Goal: Task Accomplishment & Management: Manage account settings

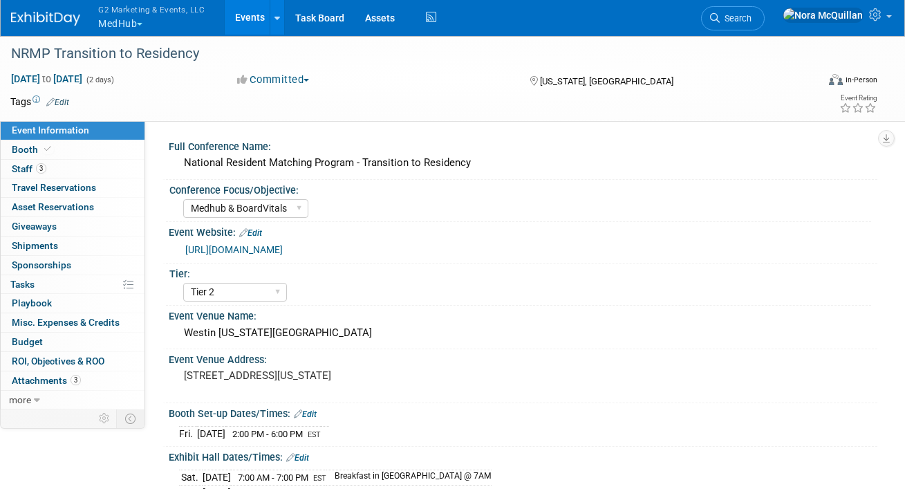
select select "Medhub & BoardVitals"
select select "Tier 2"
click at [73, 148] on link "Booth" at bounding box center [73, 149] width 144 height 19
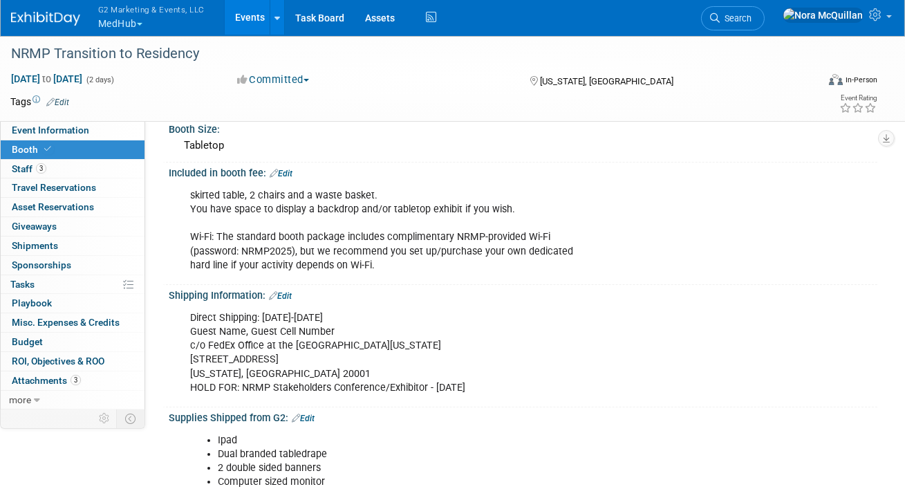
scroll to position [247, 0]
click at [245, 342] on div "Direct Shipping: October 7-9 Guest Name, Guest Cell Number c/o FedEx Office at …" at bounding box center [459, 351] width 558 height 97
copy div "c/o FedEx Office at the Westin Washington DC Downtown"
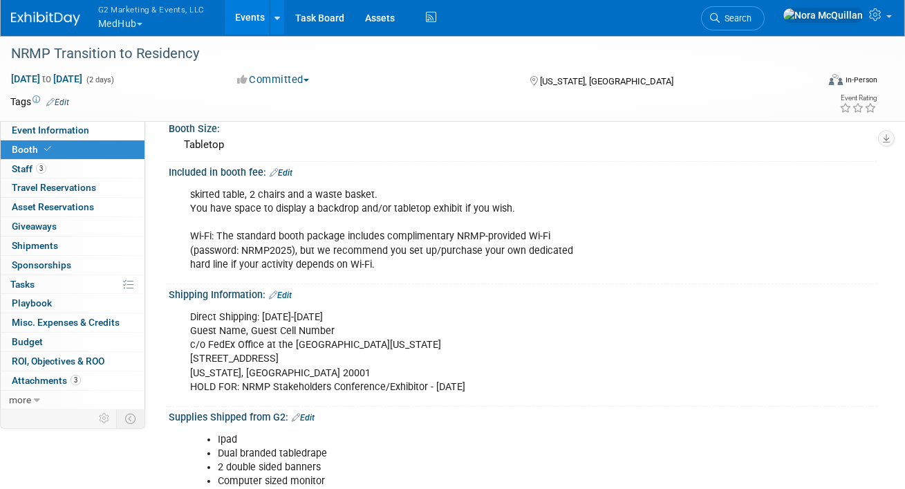
click at [234, 356] on div "Direct Shipping: October 7-9 Guest Name, Guest Cell Number c/o FedEx Office at …" at bounding box center [459, 351] width 558 height 97
copy div "999 9th St NW"
drag, startPoint x: 293, startPoint y: 368, endPoint x: 263, endPoint y: 367, distance: 29.7
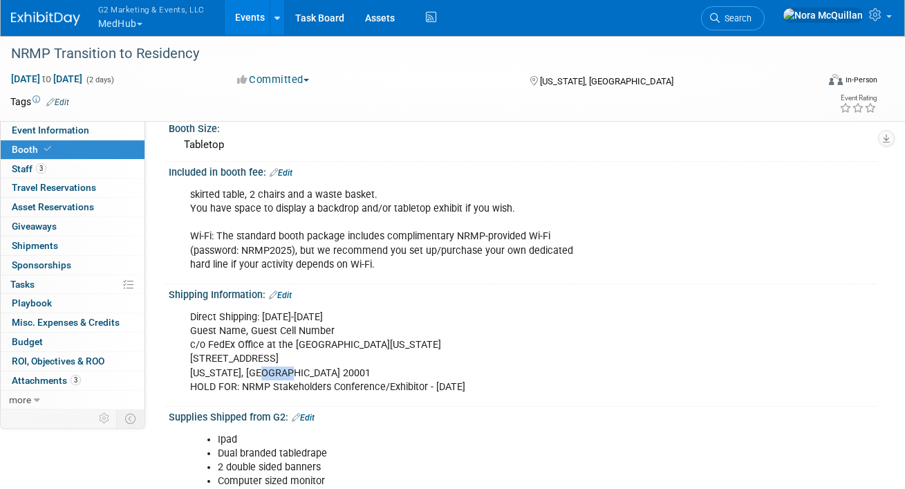
click at [263, 367] on div "Direct Shipping: October 7-9 Guest Name, Guest Cell Number c/o FedEx Office at …" at bounding box center [459, 351] width 558 height 97
copy div "20001"
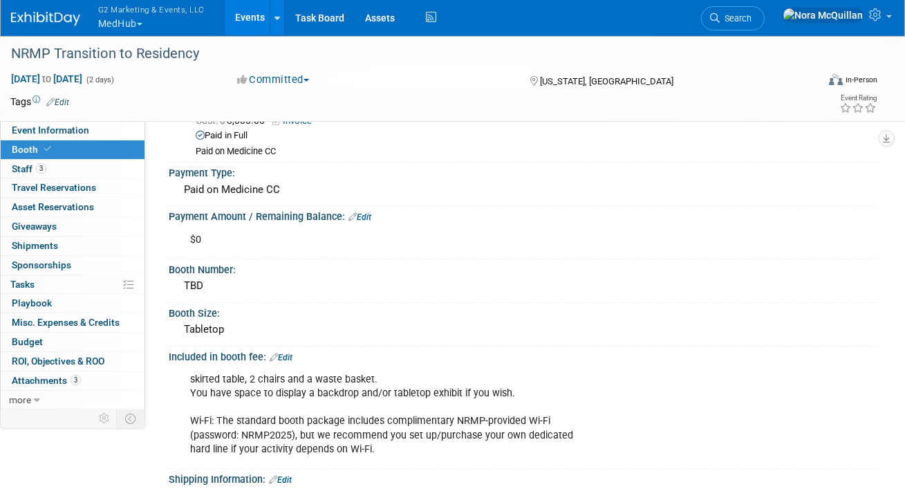
scroll to position [0, 0]
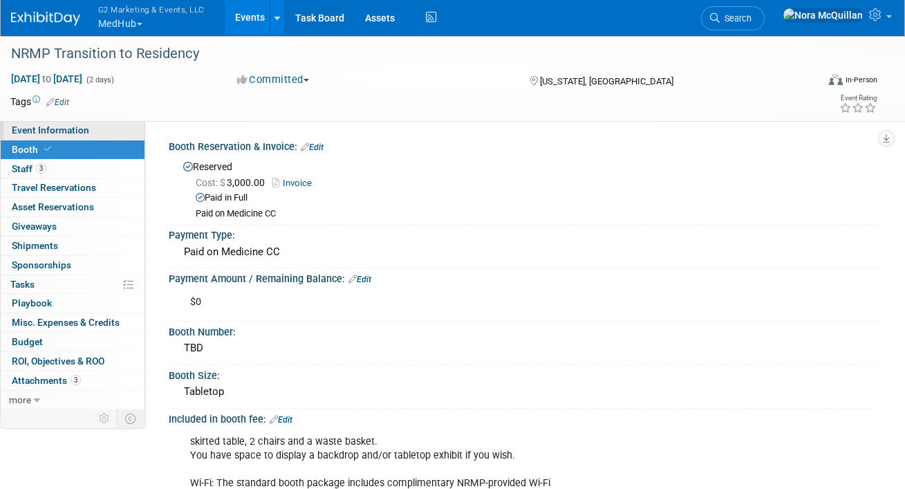
click at [106, 137] on link "Event Information" at bounding box center [73, 130] width 144 height 19
select select "Medhub & BoardVitals"
select select "Tier 2"
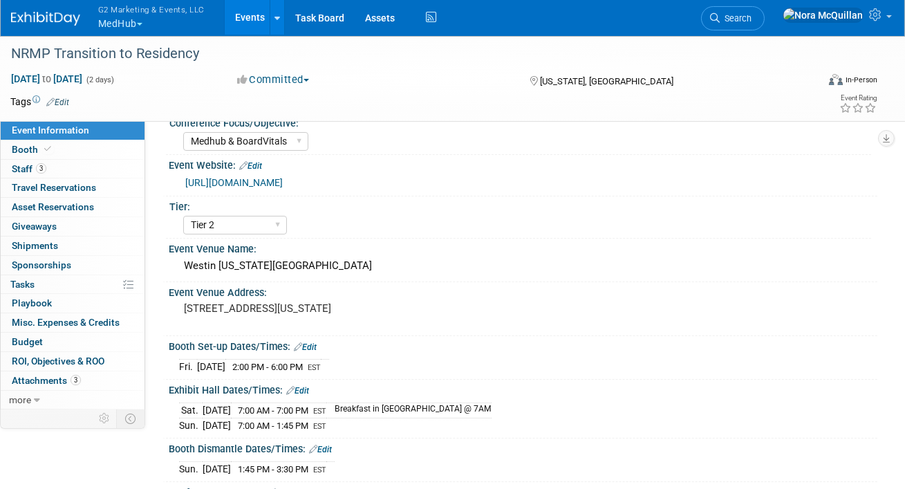
scroll to position [66, 0]
click at [26, 227] on span "Giveaways 0" at bounding box center [34, 226] width 45 height 11
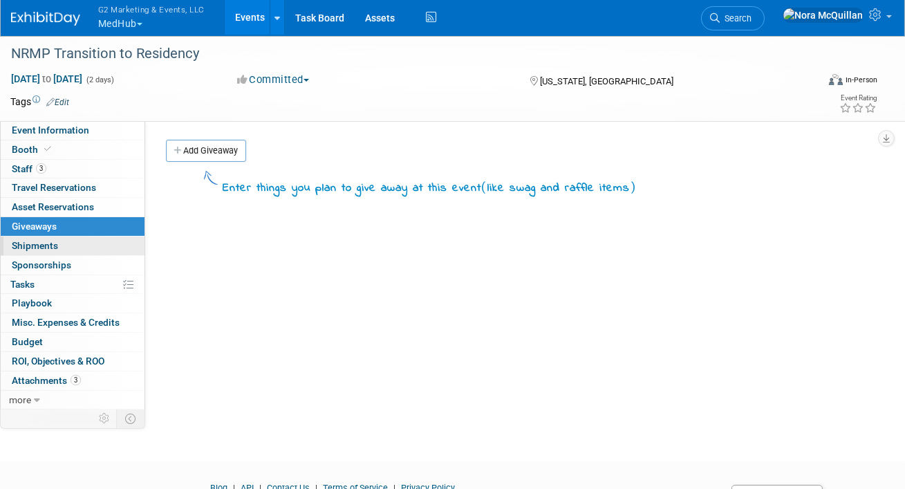
click at [26, 242] on span "Shipments 0" at bounding box center [35, 245] width 46 height 11
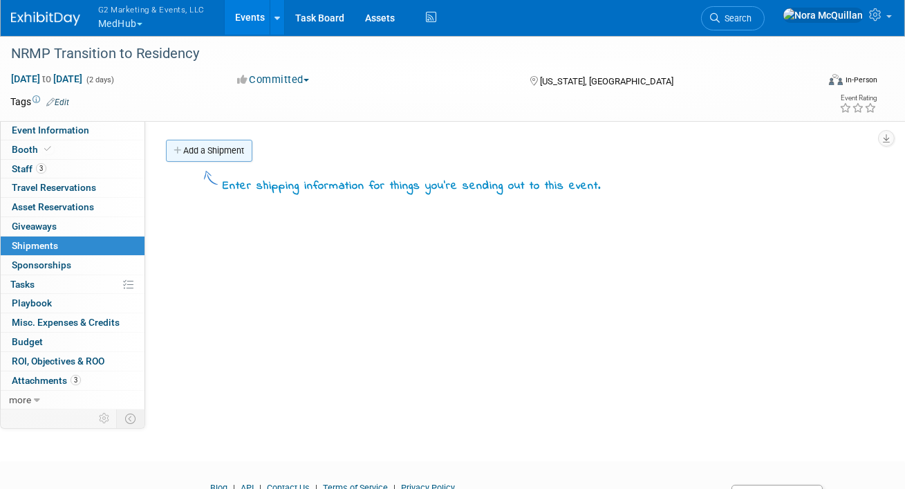
click at [198, 147] on link "Add a Shipment" at bounding box center [209, 151] width 86 height 22
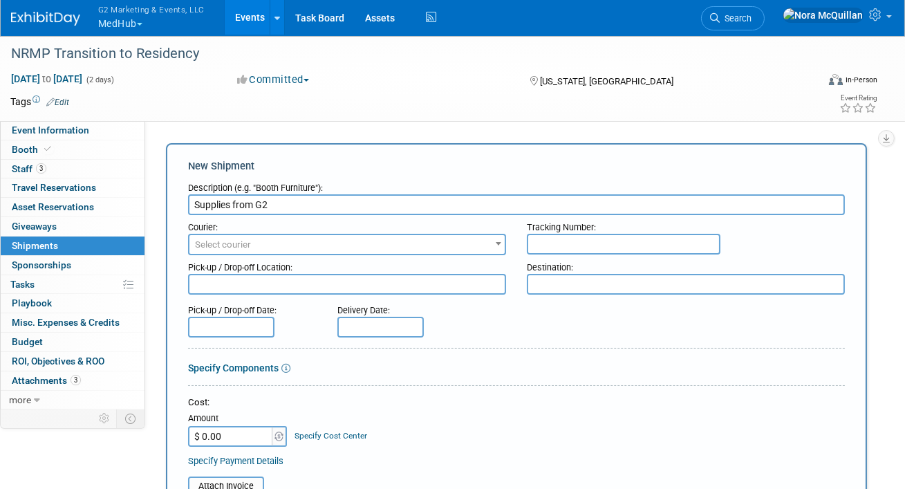
type input "Supplies from G2"
click at [268, 243] on span "Select courier" at bounding box center [346, 244] width 315 height 19
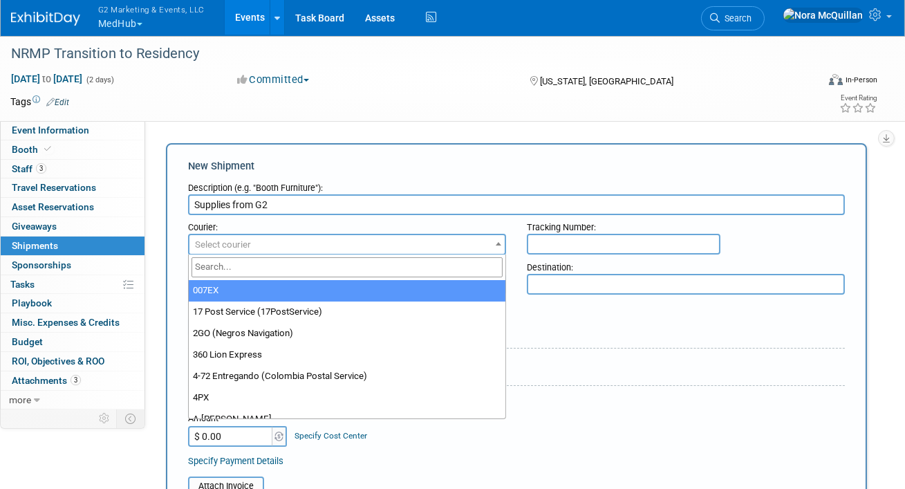
click at [261, 260] on input "search" at bounding box center [346, 267] width 311 height 20
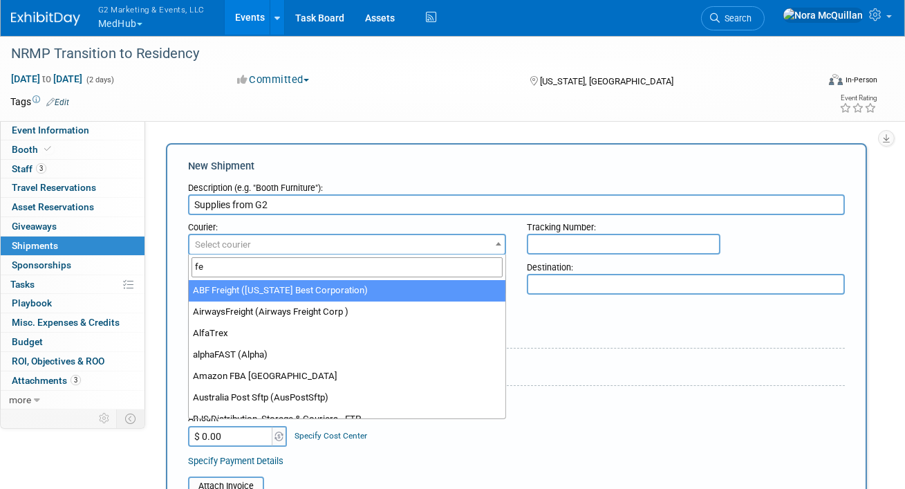
type input "fed"
select select "206"
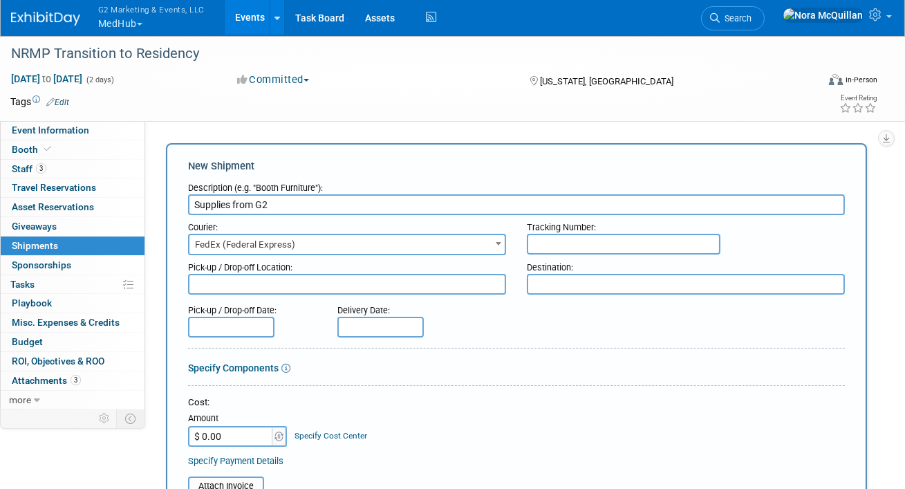
click at [567, 246] on input "text" at bounding box center [624, 244] width 194 height 21
paste input "884884125500"
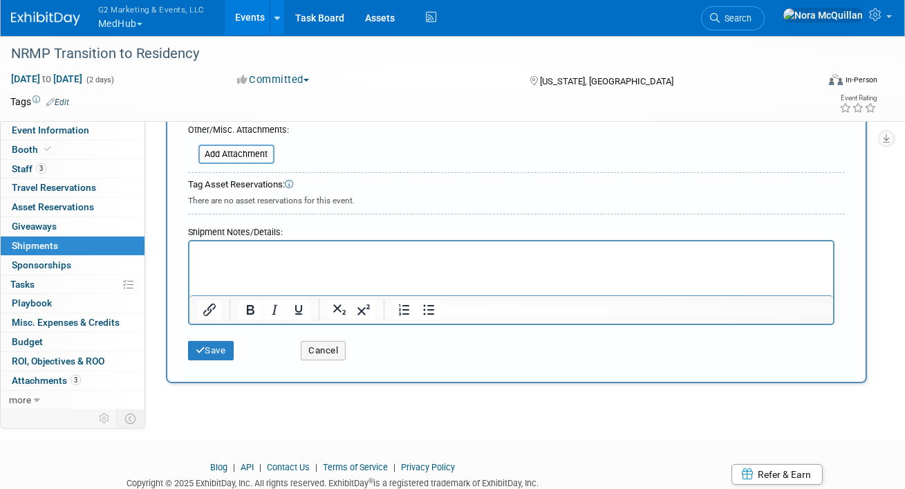
scroll to position [389, 0]
type input "884884125500"
click at [215, 346] on button "Save" at bounding box center [211, 350] width 46 height 19
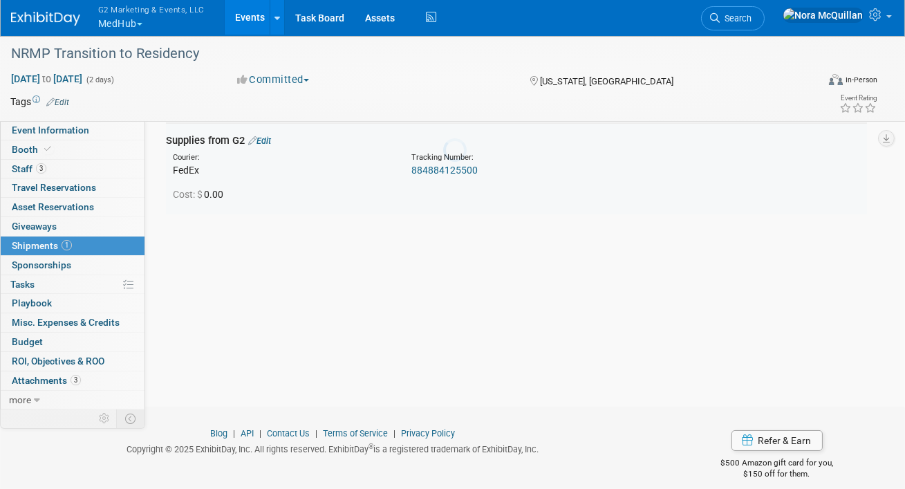
scroll to position [30, 0]
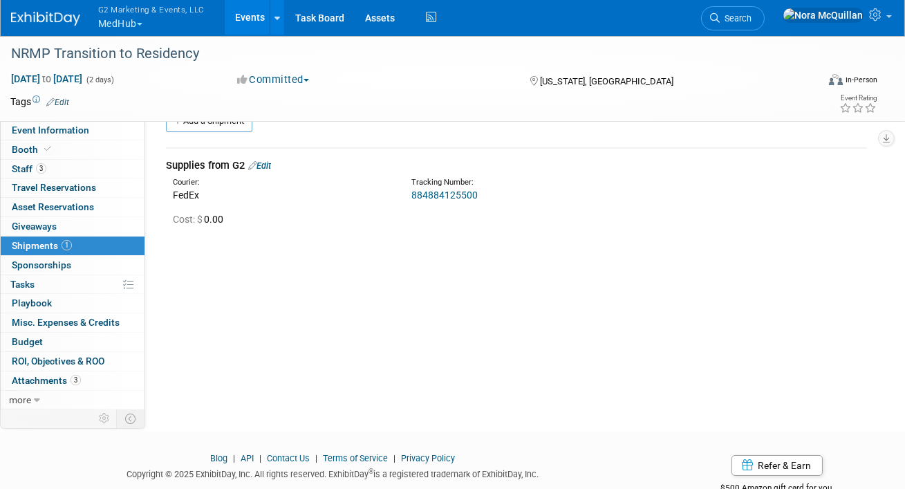
click at [243, 17] on link "Events" at bounding box center [250, 17] width 50 height 35
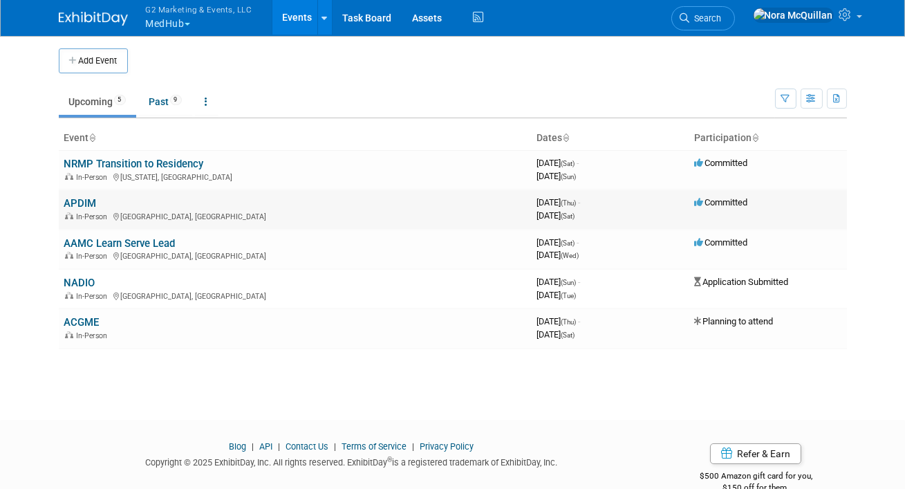
click at [85, 199] on link "APDIM" at bounding box center [80, 203] width 32 height 12
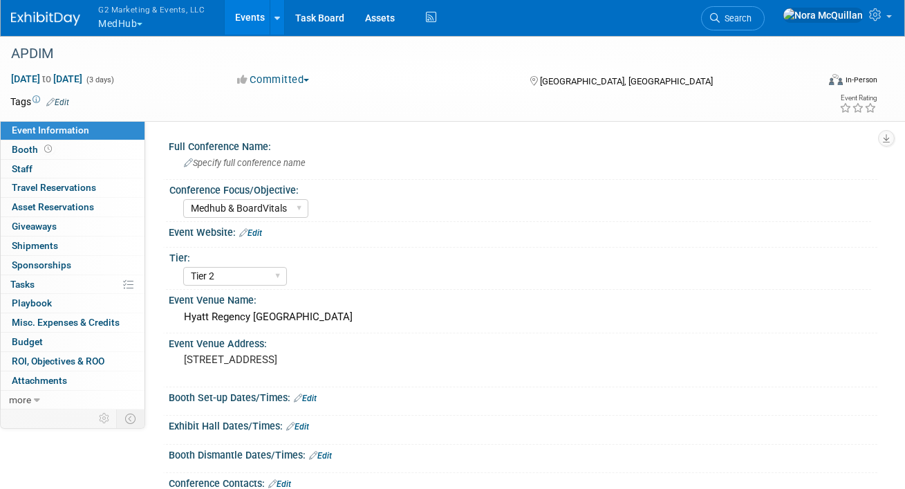
select select "Medhub & BoardVitals"
select select "Tier 2"
click at [30, 150] on span "Booth" at bounding box center [33, 149] width 43 height 11
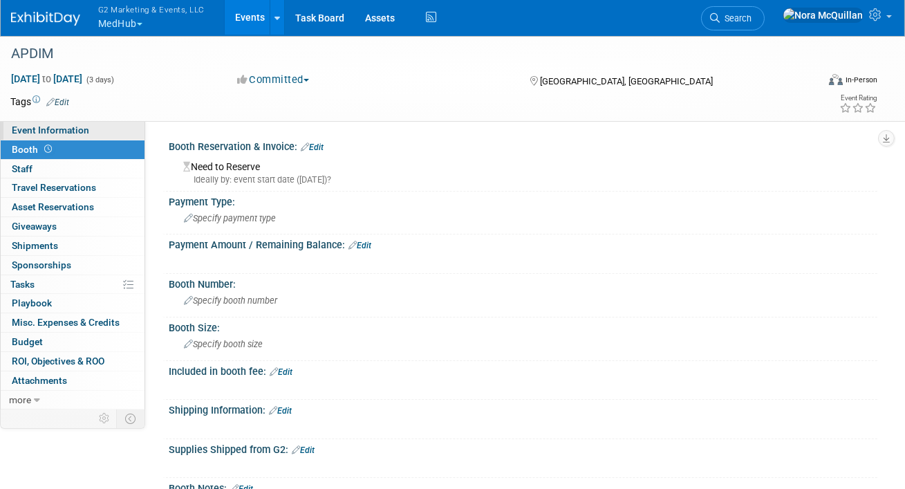
click at [36, 131] on span "Event Information" at bounding box center [50, 129] width 77 height 11
select select "Medhub & BoardVitals"
select select "Tier 2"
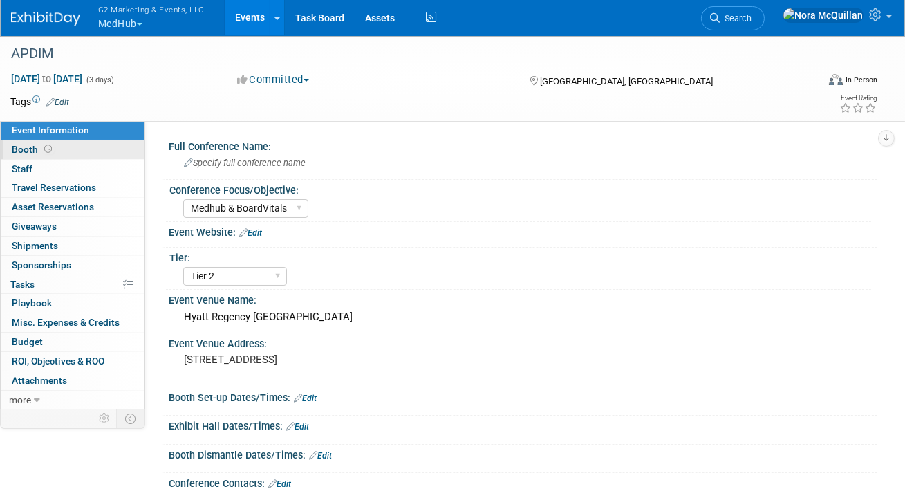
click at [29, 150] on span "Booth" at bounding box center [33, 149] width 43 height 11
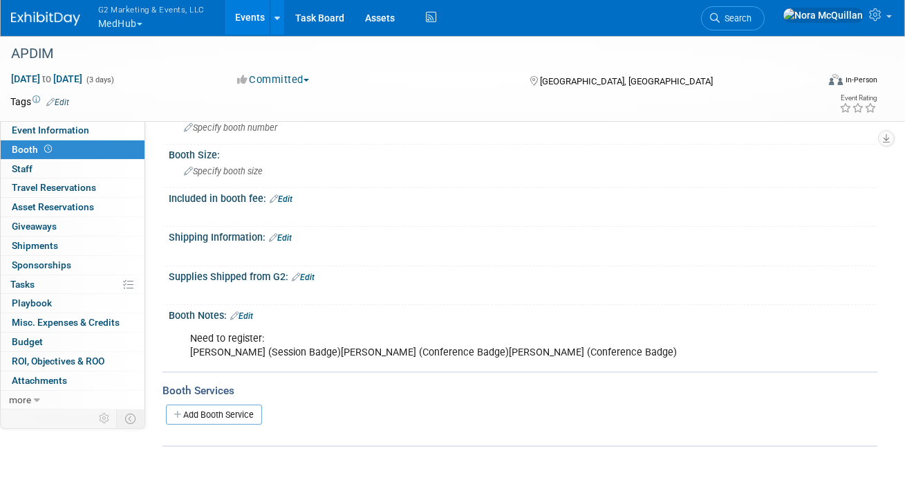
scroll to position [174, 0]
click at [64, 130] on span "Event Information" at bounding box center [50, 129] width 77 height 11
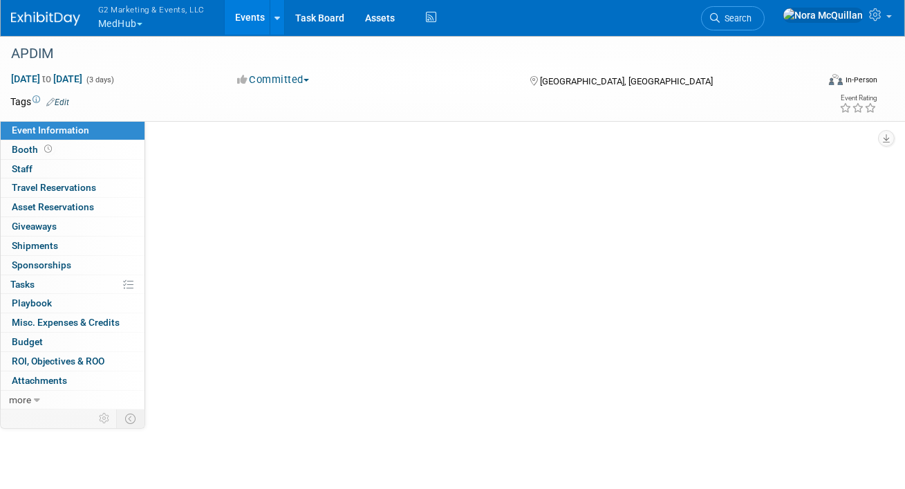
scroll to position [0, 0]
select select "Medhub & BoardVitals"
select select "Tier 2"
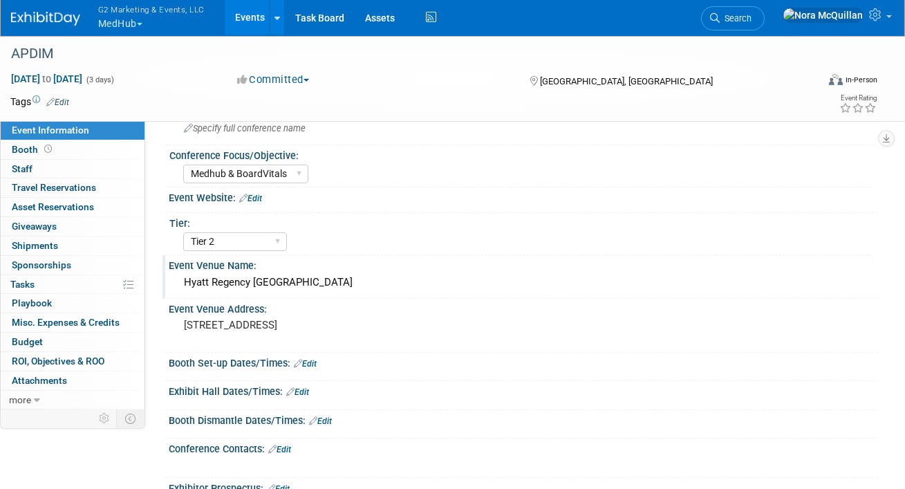
scroll to position [41, 0]
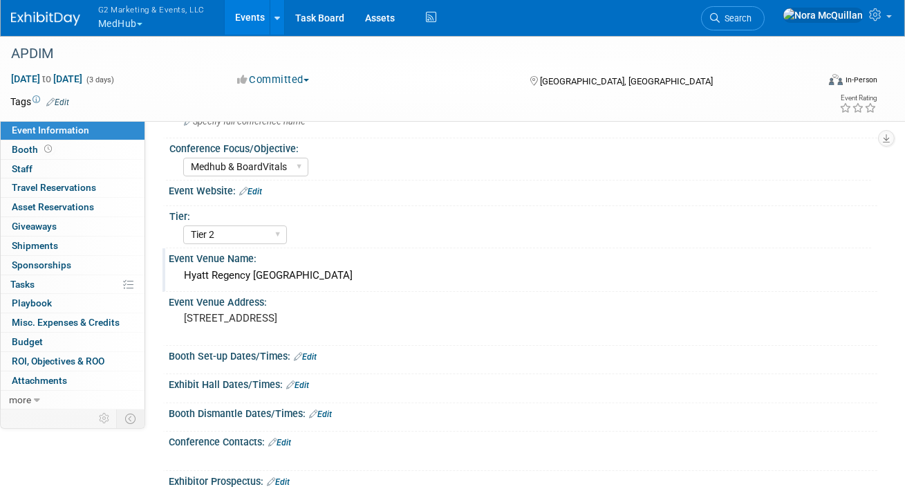
click at [227, 274] on div "Hyatt Regency Atlanta" at bounding box center [523, 275] width 688 height 21
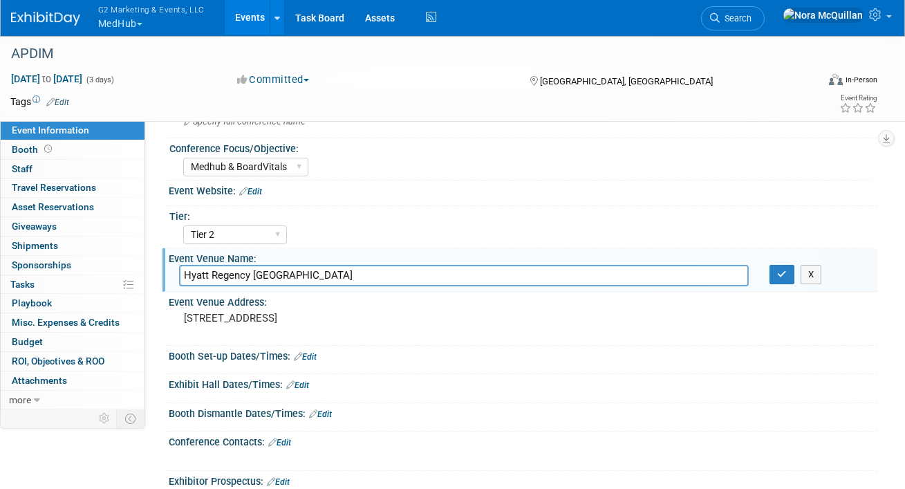
click at [227, 274] on input "Hyatt Regency Atlanta" at bounding box center [464, 275] width 570 height 21
click at [210, 318] on pre "265 Peachtree Rd NE, Atlanta, GA 30303" at bounding box center [316, 318] width 265 height 12
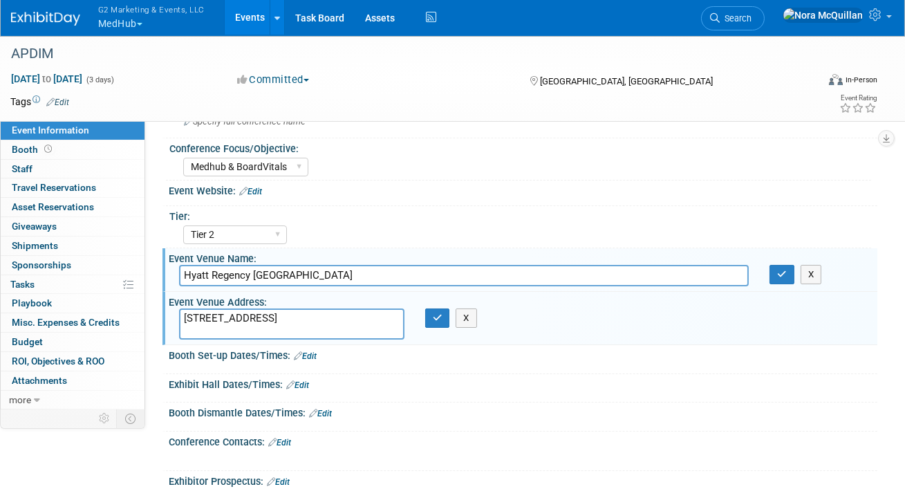
click at [210, 318] on textarea "265 Peachtree Rd NE, Atlanta, GA 30303" at bounding box center [291, 324] width 225 height 32
click at [33, 243] on span "Shipments 0" at bounding box center [35, 245] width 46 height 11
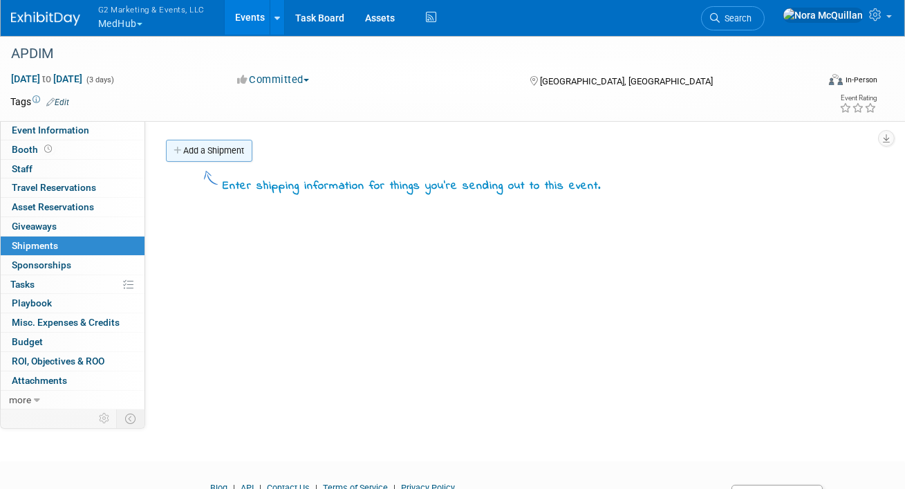
click at [206, 155] on link "Add a Shipment" at bounding box center [209, 151] width 86 height 22
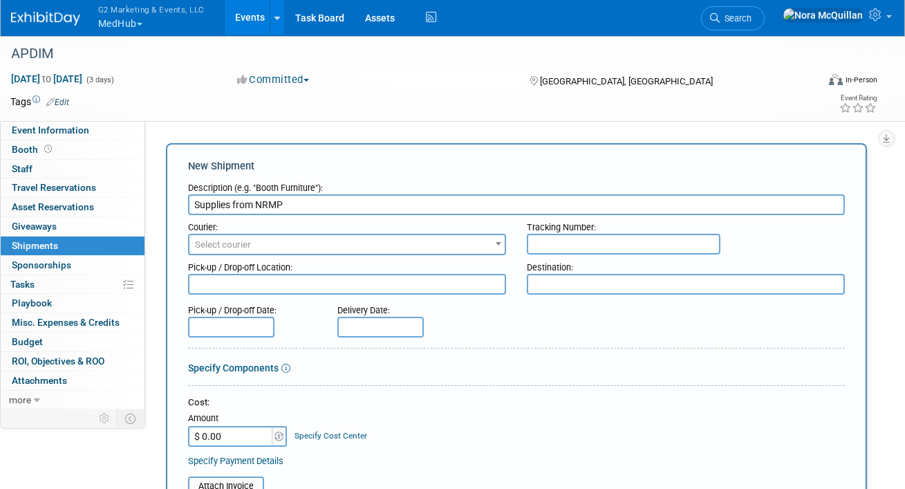
type input "Supplies from NRMP"
click at [583, 237] on input "text" at bounding box center [624, 244] width 194 height 21
paste input "884884408505"
type input "884884408505"
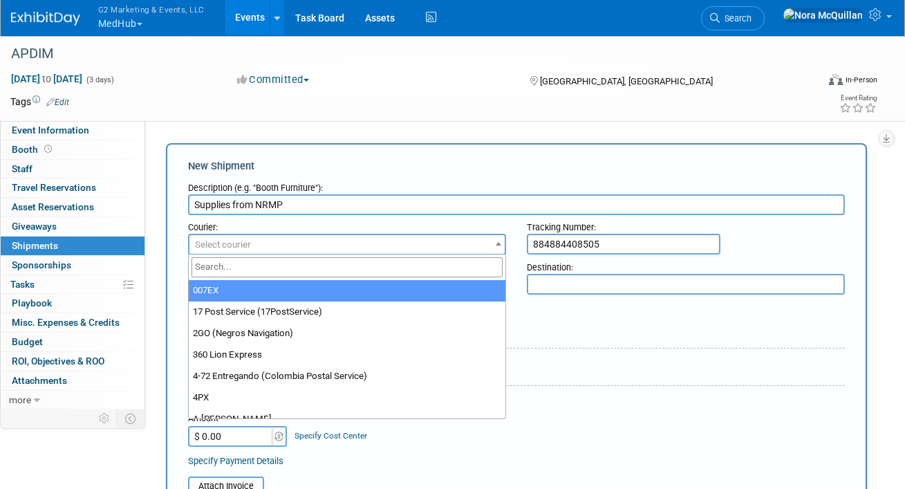
click at [433, 237] on span "Select courier" at bounding box center [346, 244] width 315 height 19
click at [388, 259] on input "search" at bounding box center [346, 267] width 311 height 20
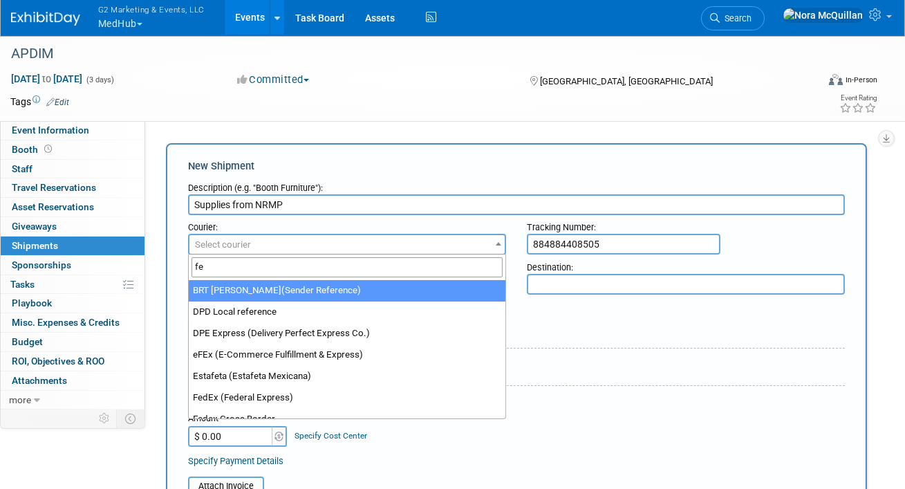
type input "fed"
select select "206"
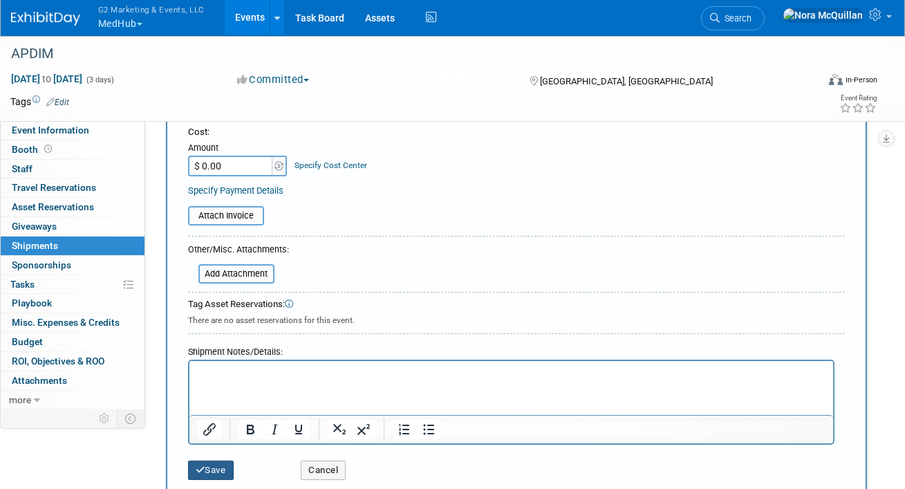
click at [213, 467] on button "Save" at bounding box center [211, 469] width 46 height 19
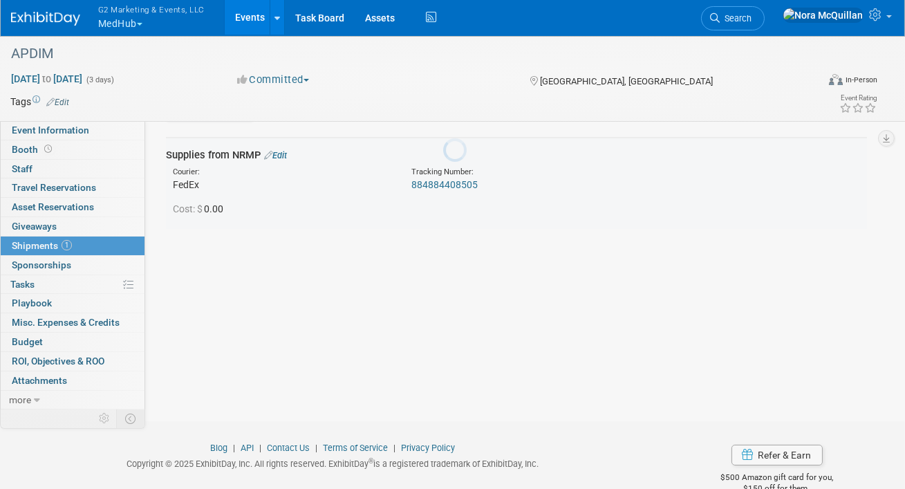
scroll to position [30, 0]
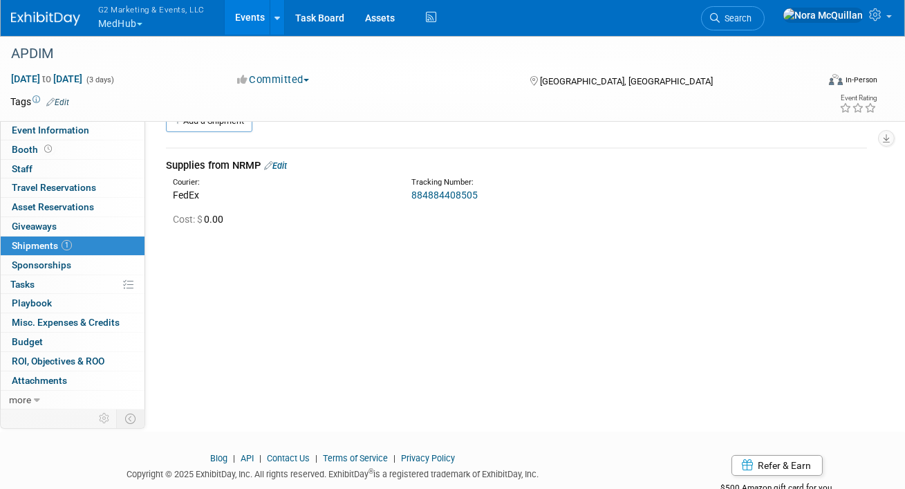
click at [113, 19] on button "G2 Marketing & Events, LLC MedHub" at bounding box center [159, 18] width 125 height 36
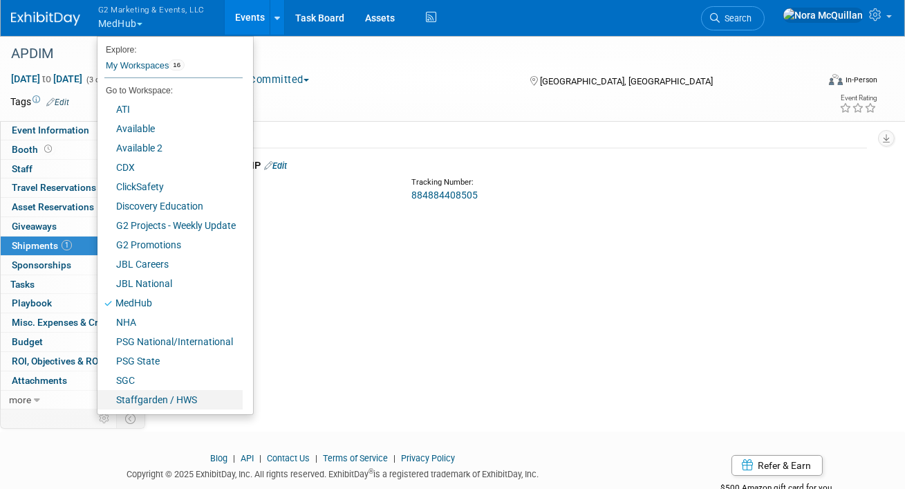
click at [123, 402] on link "Staffgarden / HWS" at bounding box center [169, 399] width 145 height 19
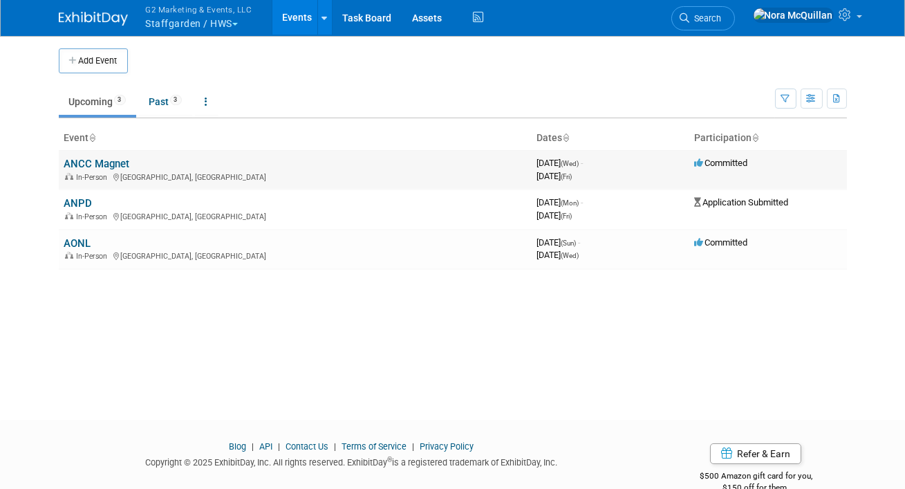
click at [85, 167] on link "ANCC Magnet" at bounding box center [97, 164] width 66 height 12
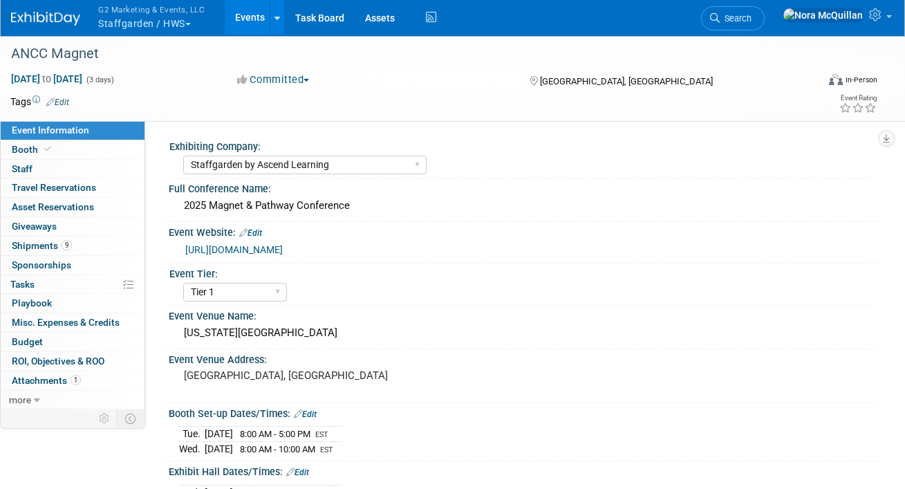
select select "Staffgarden by Ascend Learning"
select select "Tier 1"
select select "No"
click at [71, 147] on link "Booth" at bounding box center [73, 149] width 144 height 19
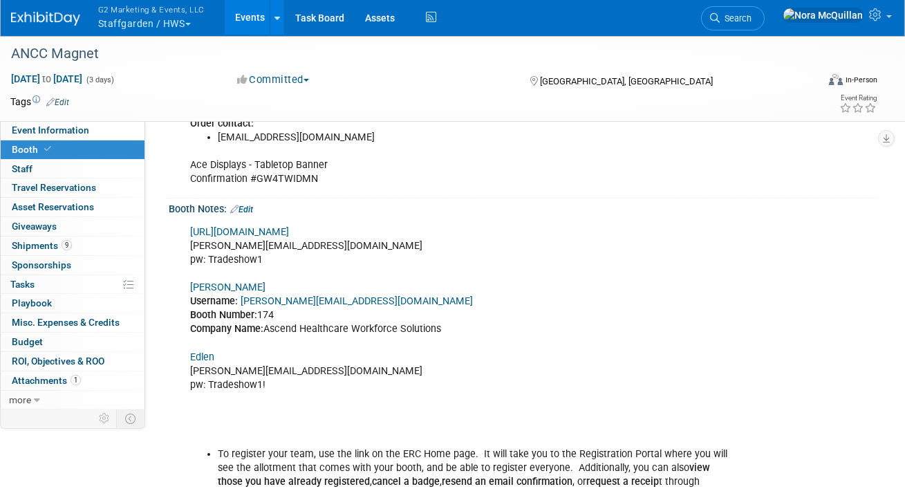
scroll to position [646, 0]
click at [204, 285] on link "[PERSON_NAME]" at bounding box center [227, 287] width 75 height 12
click at [68, 132] on span "Event Information" at bounding box center [50, 129] width 77 height 11
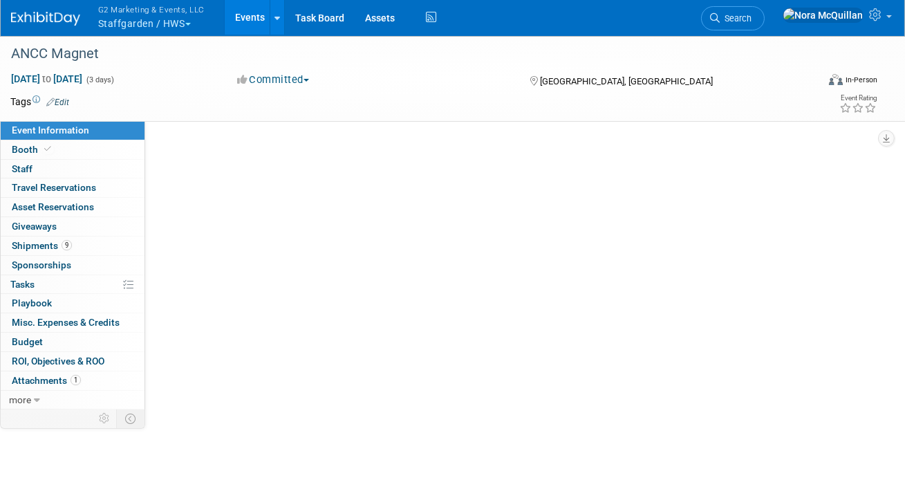
scroll to position [0, 0]
select select "Staffgarden by Ascend Learning"
select select "Tier 1"
select select "No"
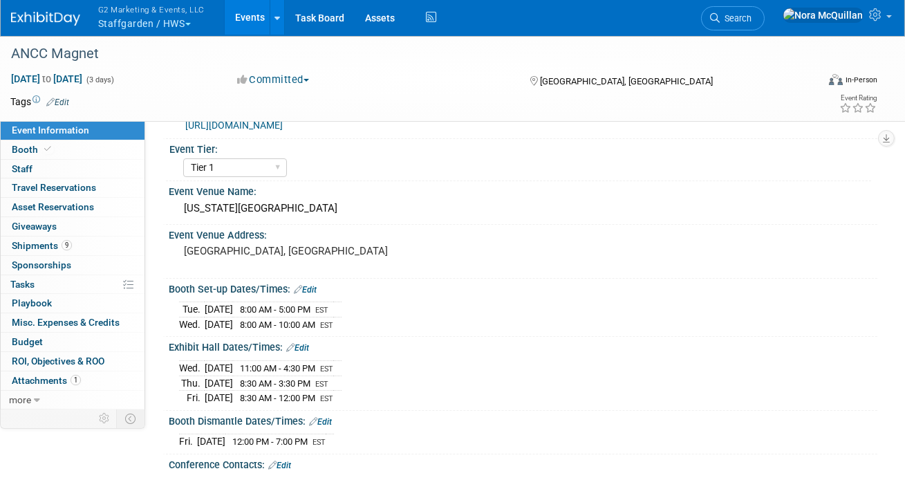
scroll to position [126, 0]
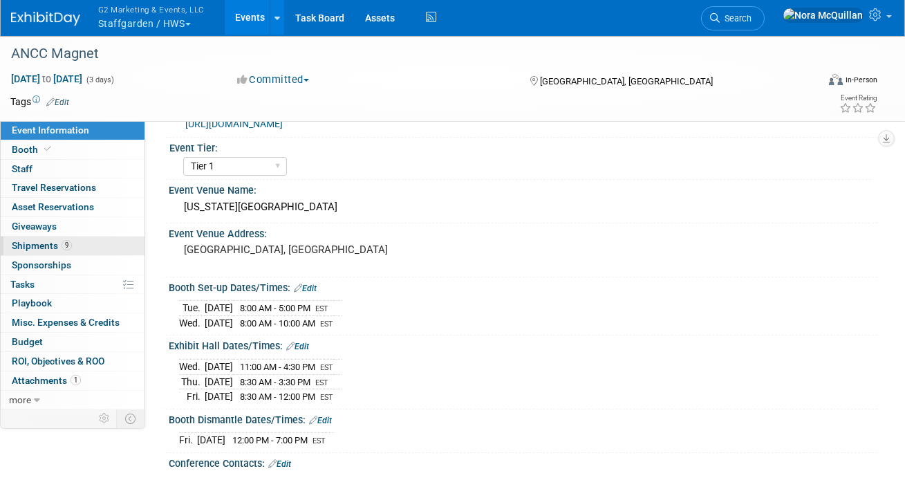
click at [28, 241] on span "Shipments 9" at bounding box center [42, 245] width 60 height 11
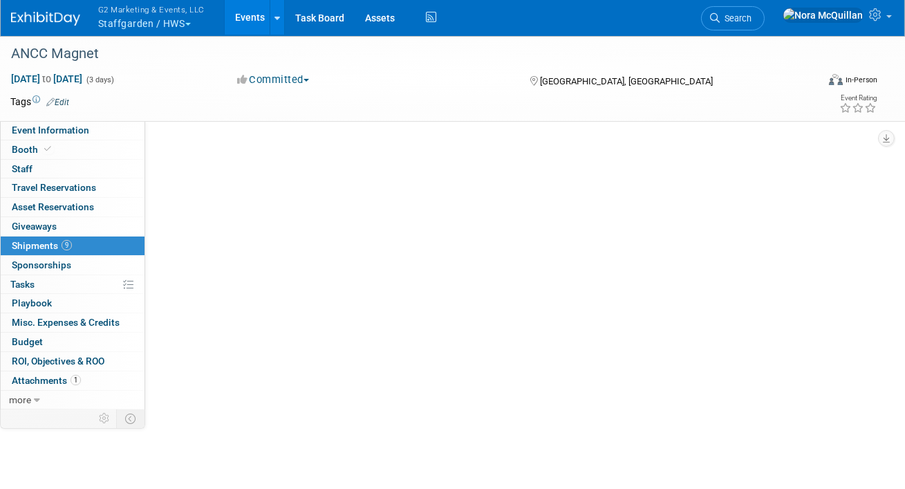
scroll to position [0, 0]
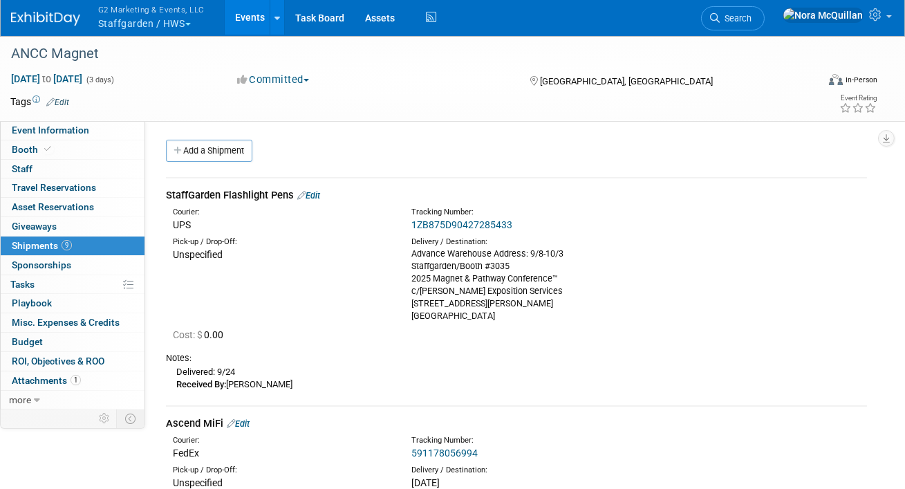
click at [191, 151] on link "Add a Shipment" at bounding box center [209, 151] width 86 height 22
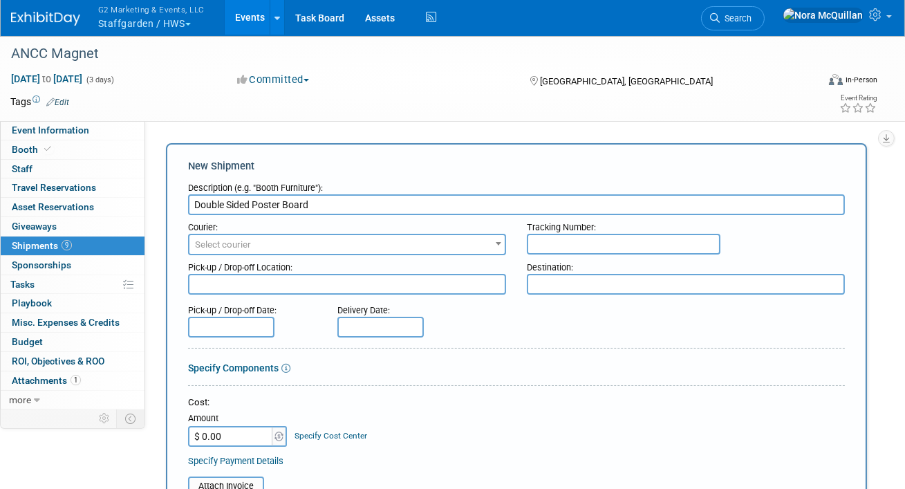
type input "Double Sided Poster Board"
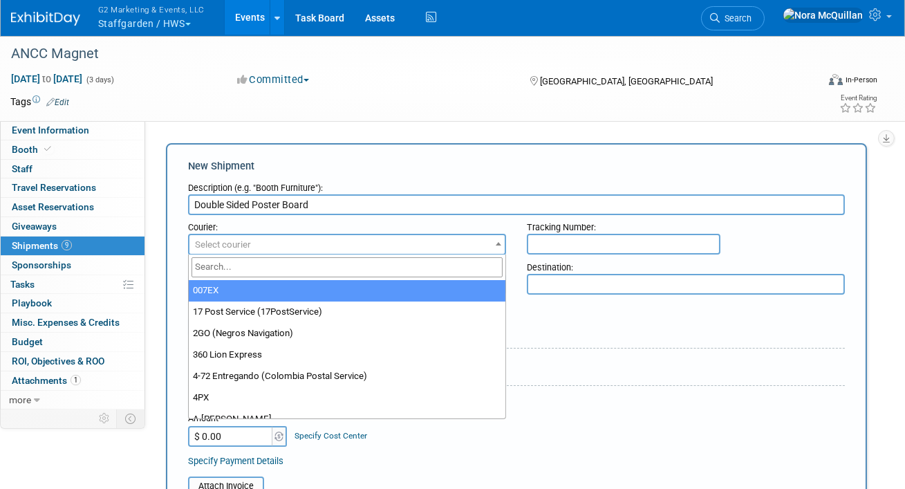
click at [391, 241] on span "Select courier" at bounding box center [346, 244] width 315 height 19
click at [348, 274] on input "search" at bounding box center [346, 267] width 311 height 20
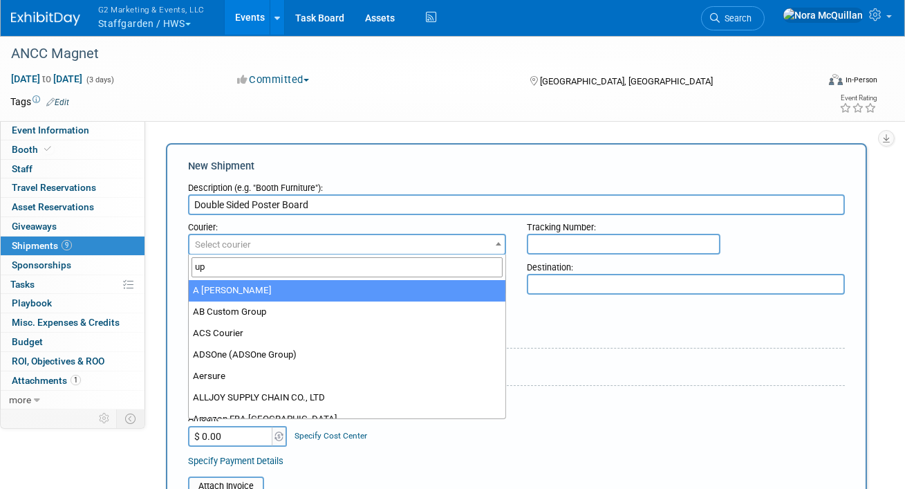
type input "ups"
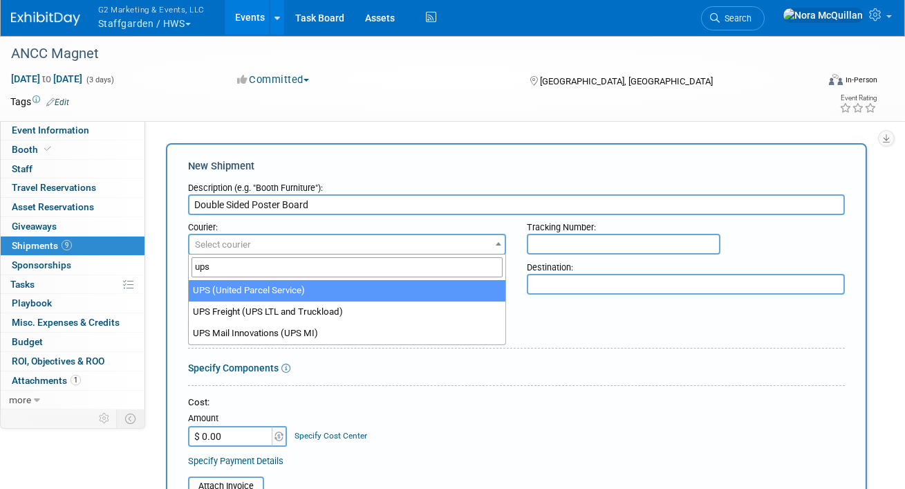
select select "508"
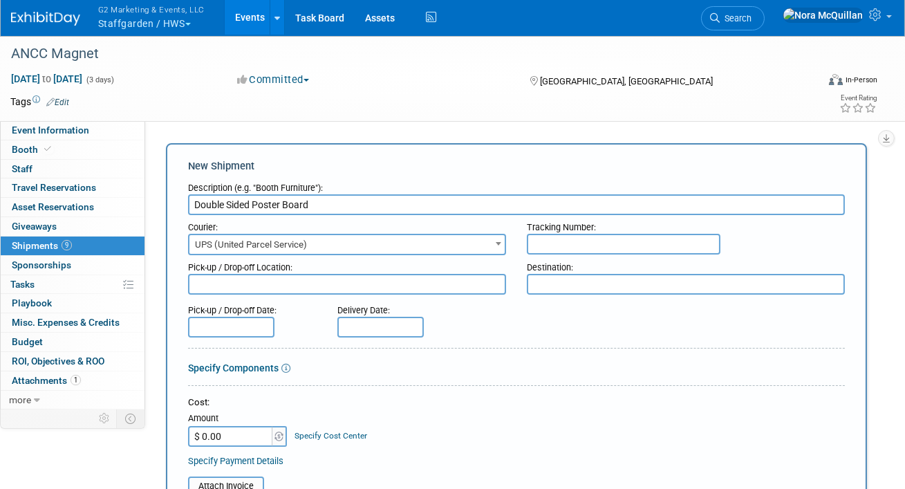
click at [649, 241] on input "text" at bounding box center [624, 244] width 194 height 21
paste input "1ZWK73670311529904"
type input "1ZWK73670311529904"
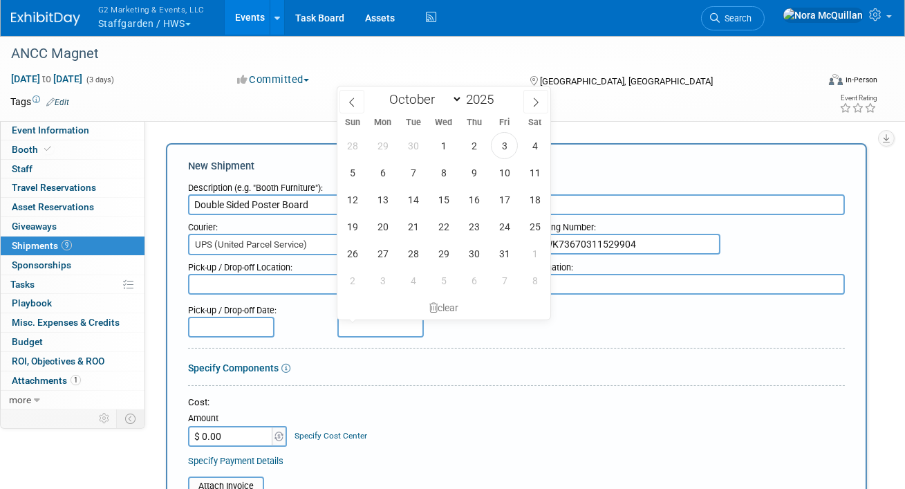
click at [362, 326] on input "text" at bounding box center [380, 327] width 86 height 21
click at [410, 144] on span "30" at bounding box center [413, 145] width 27 height 27
type input "[DATE]"
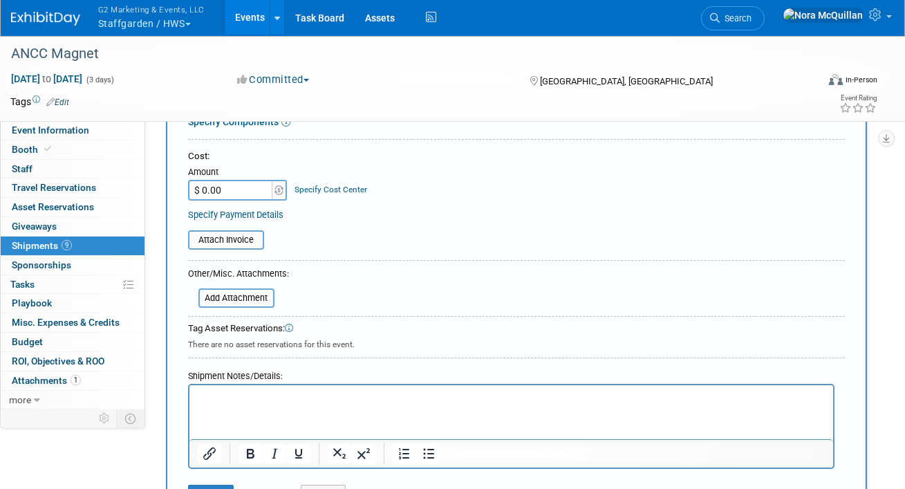
scroll to position [244, 0]
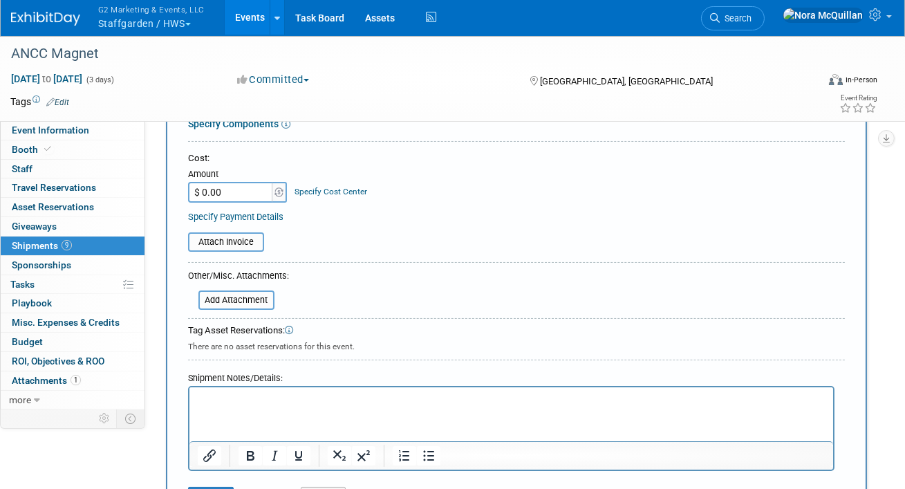
click at [270, 404] on p "Rich Text Area. Press ALT-0 for help." at bounding box center [511, 400] width 628 height 14
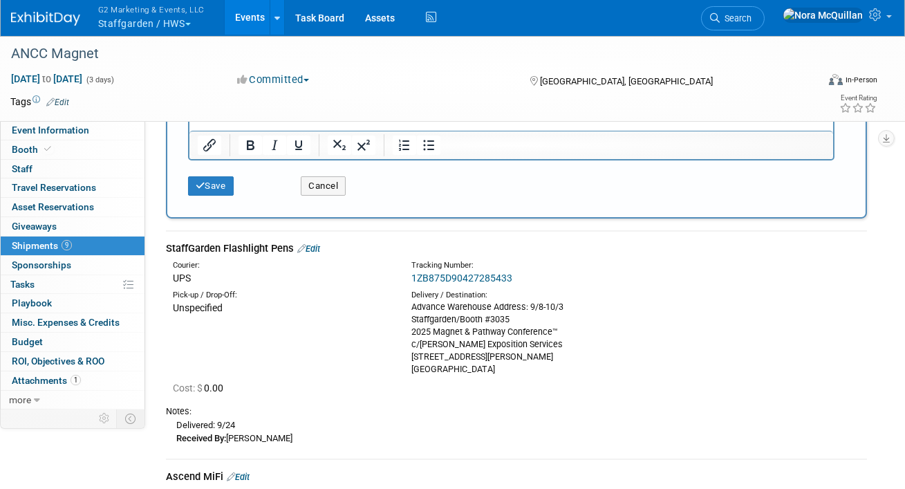
scroll to position [577, 0]
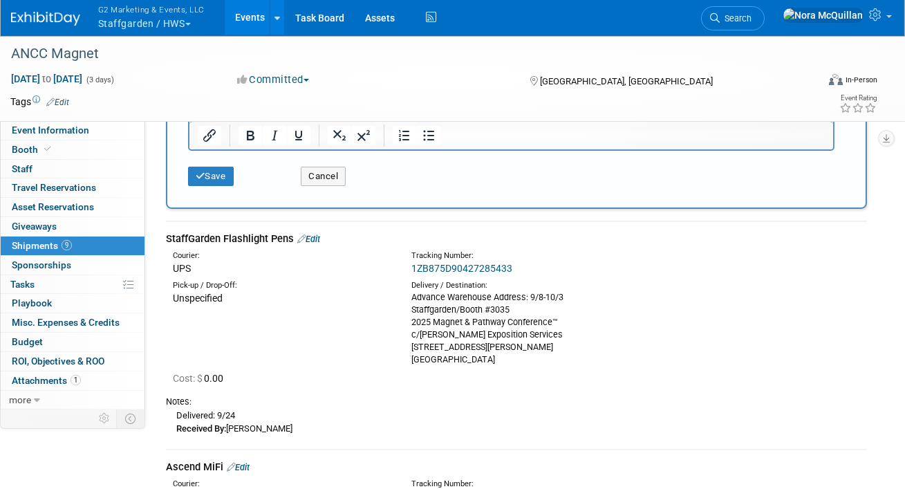
drag, startPoint x: 488, startPoint y: 354, endPoint x: 406, endPoint y: 298, distance: 98.9
click at [406, 298] on div "Delivery / Destination: Advance Warehouse Address: 9/8-10/3 Staffgarden/Booth #…" at bounding box center [520, 323] width 238 height 86
copy div "Advance Warehouse Address: 9/8-10/3 Staffgarden/Booth #3035 2025 Magnet & Pathw…"
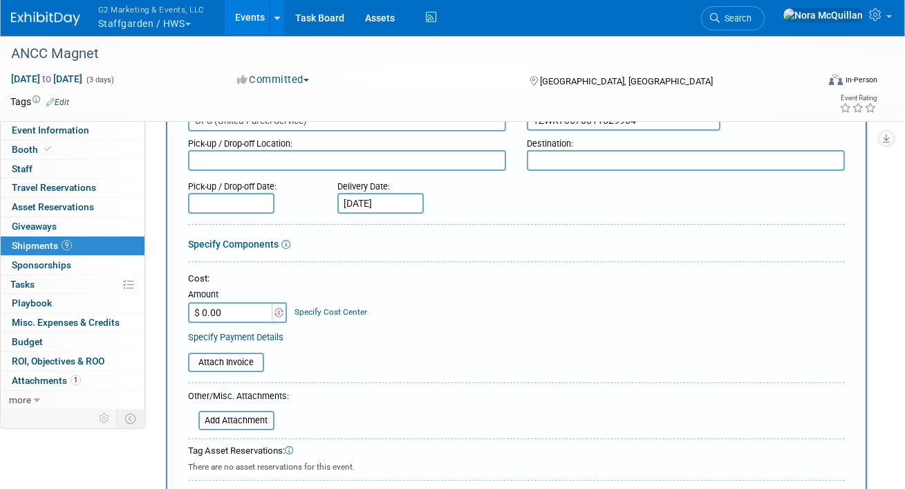
scroll to position [122, 0]
click at [556, 163] on textarea at bounding box center [686, 161] width 318 height 21
paste textarea "Advance Warehouse Address: 9/8-10/3 Staffgarden/Booth #3035 2025 Magnet & Pathw…"
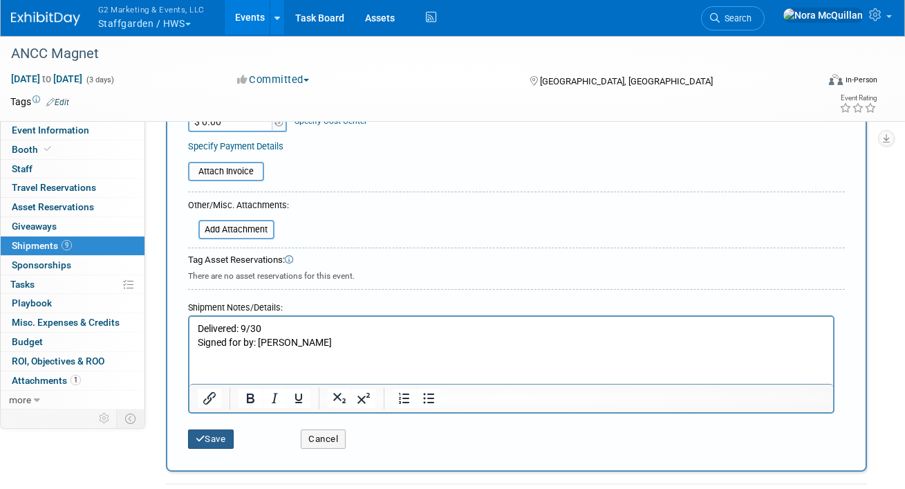
type textarea "Advance Warehouse Address: 9/8-10/3 Staffgarden/Booth #3035 2025 Magnet & Pathw…"
click at [205, 435] on button "Save" at bounding box center [211, 438] width 46 height 19
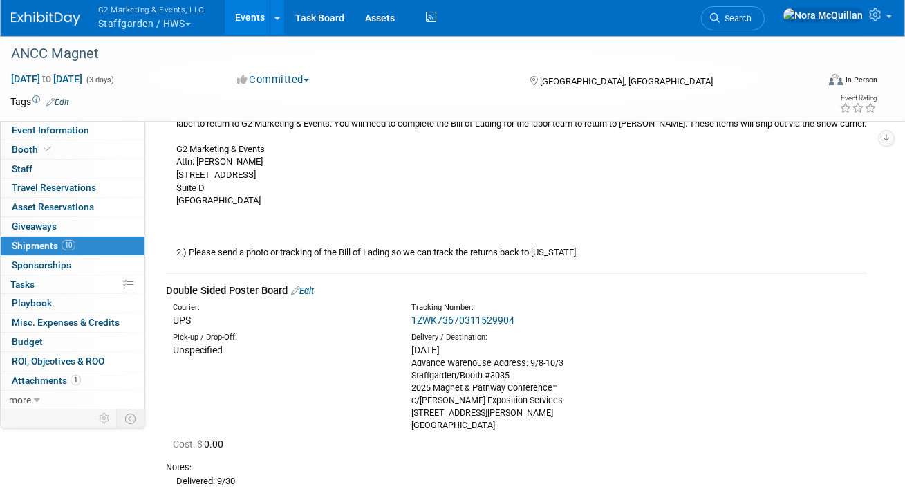
scroll to position [2042, 0]
drag, startPoint x: 524, startPoint y: 279, endPoint x: 408, endPoint y: 281, distance: 116.1
click at [408, 301] on div "Tracking Number: 1ZWK73670311529904" at bounding box center [550, 313] width 298 height 25
copy link "1ZWK73670311529904"
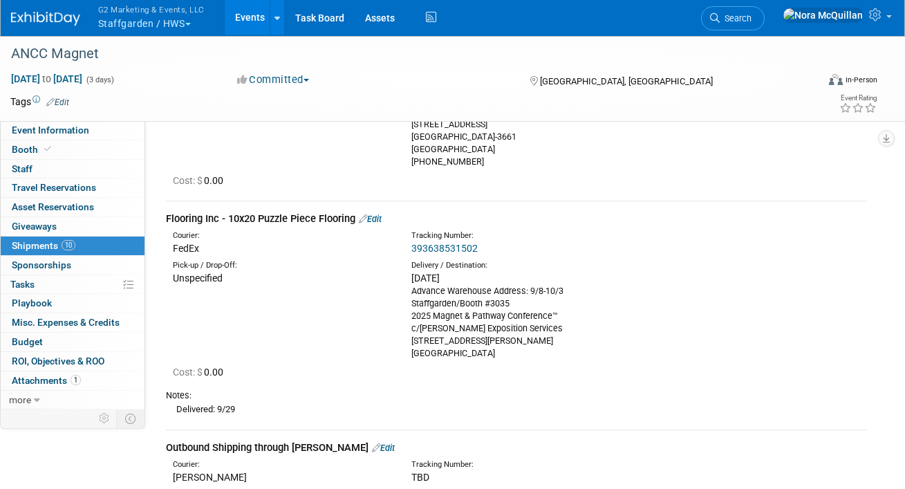
click at [380, 214] on link "Edit" at bounding box center [370, 219] width 23 height 10
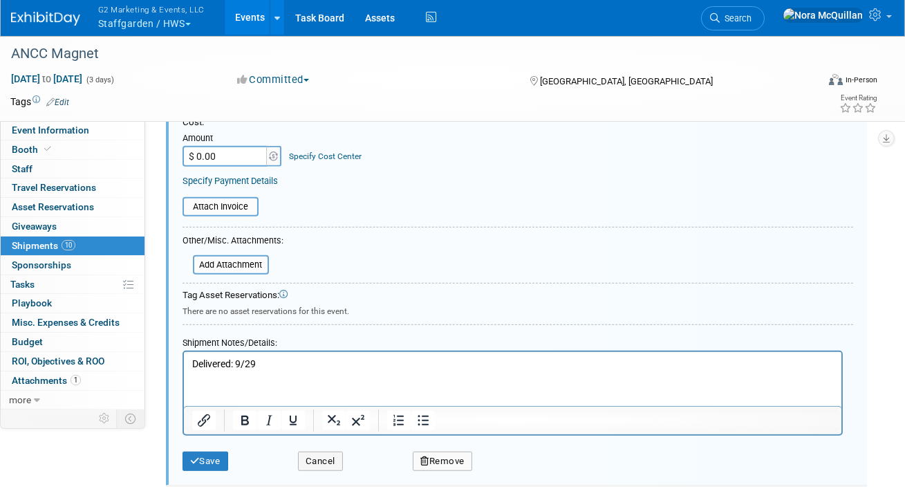
scroll to position [1857, 0]
click at [328, 452] on button "Cancel" at bounding box center [320, 461] width 45 height 19
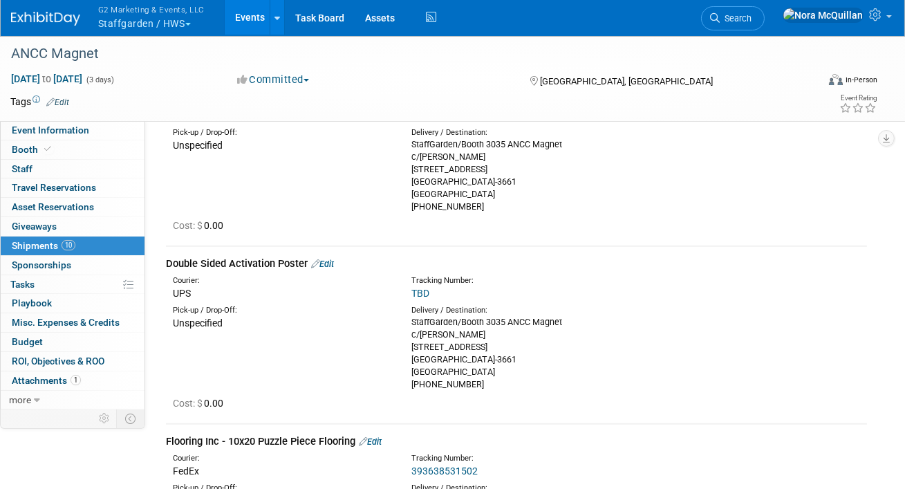
scroll to position [1249, 0]
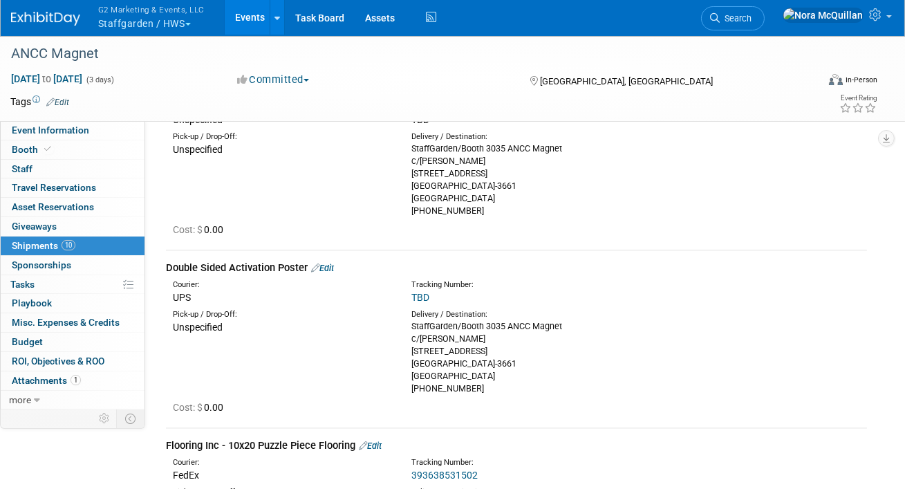
click at [331, 263] on link "Edit" at bounding box center [322, 268] width 23 height 10
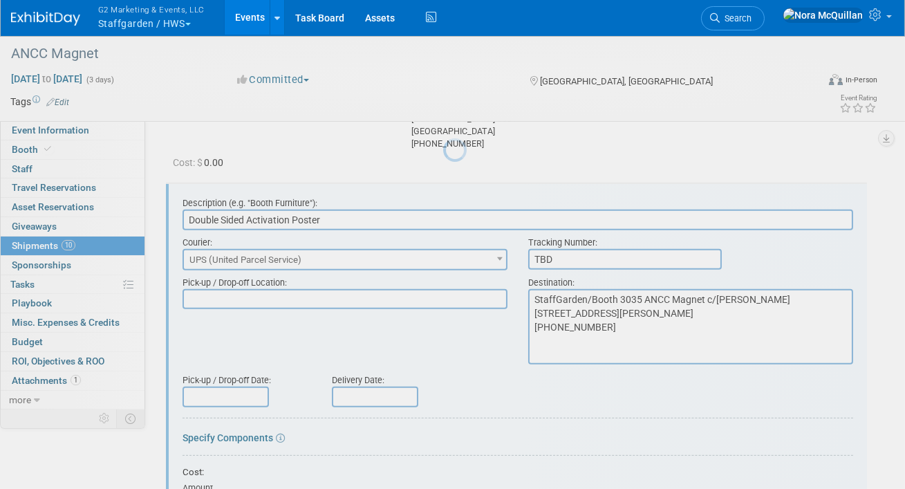
scroll to position [0, 0]
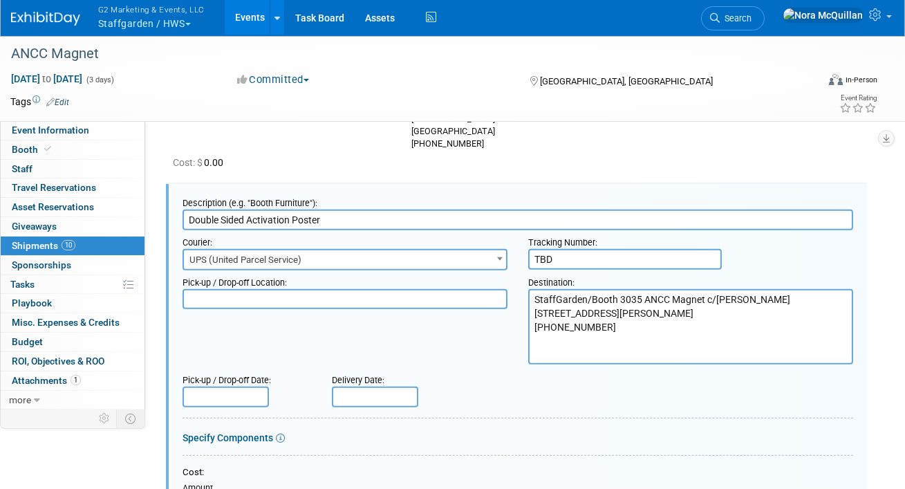
click at [549, 249] on input "TBD" at bounding box center [625, 259] width 194 height 21
paste input "1ZWK73670311529904"
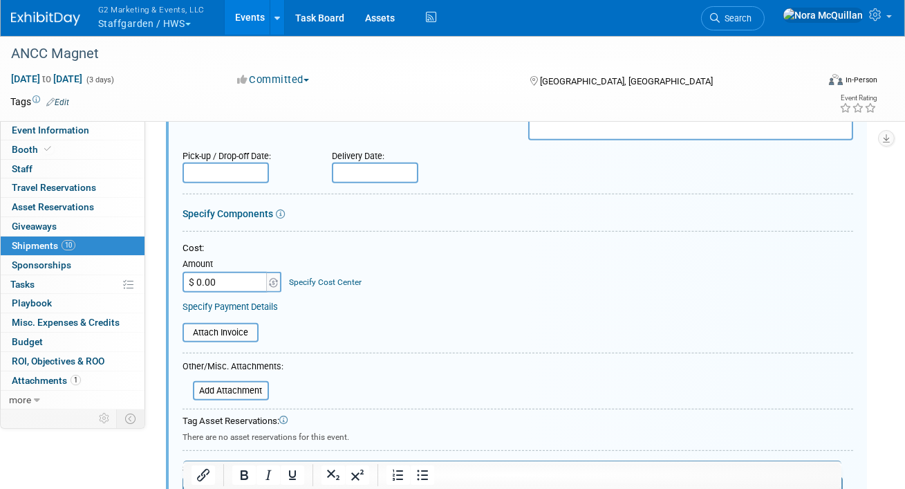
scroll to position [1540, 0]
type input "1ZWK73670311529904"
click at [371, 163] on input "text" at bounding box center [375, 173] width 86 height 21
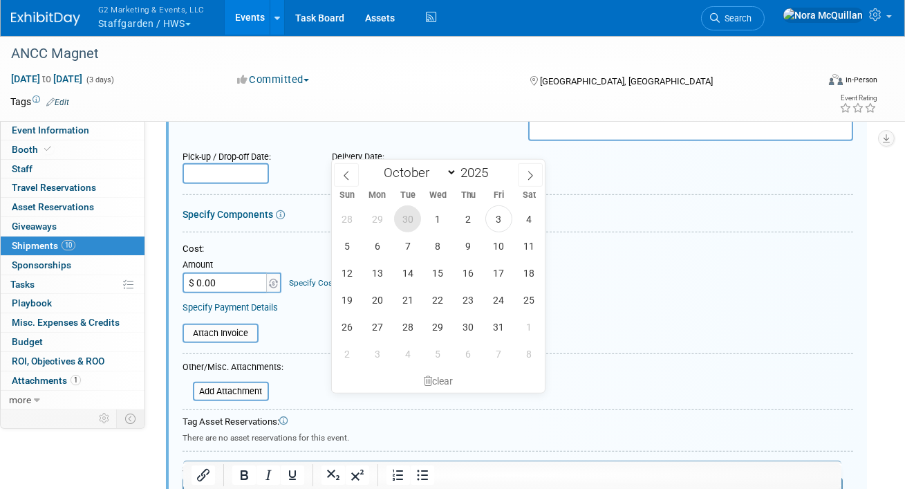
click at [406, 213] on span "30" at bounding box center [407, 218] width 27 height 27
type input "[DATE]"
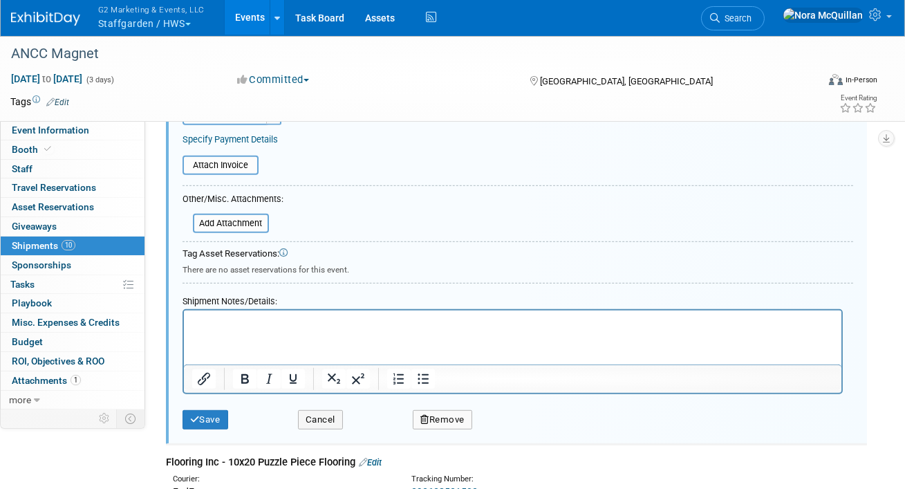
scroll to position [1741, 0]
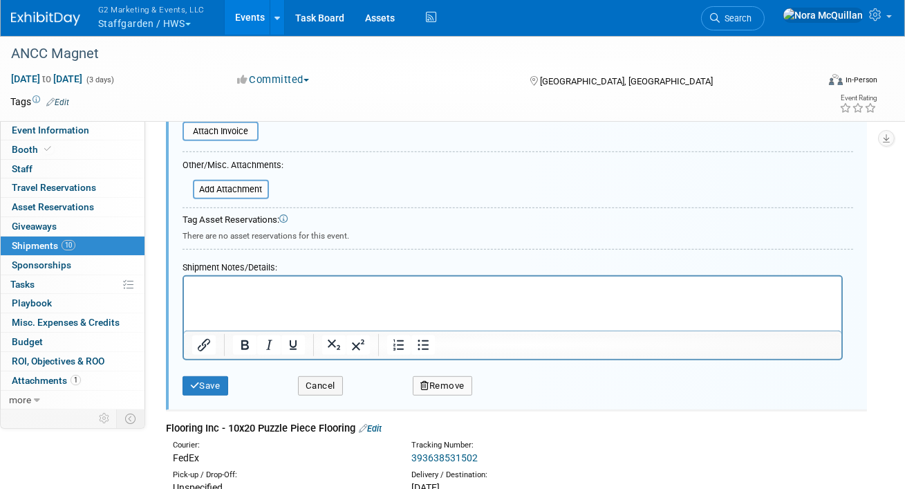
click at [321, 294] on html at bounding box center [511, 285] width 657 height 19
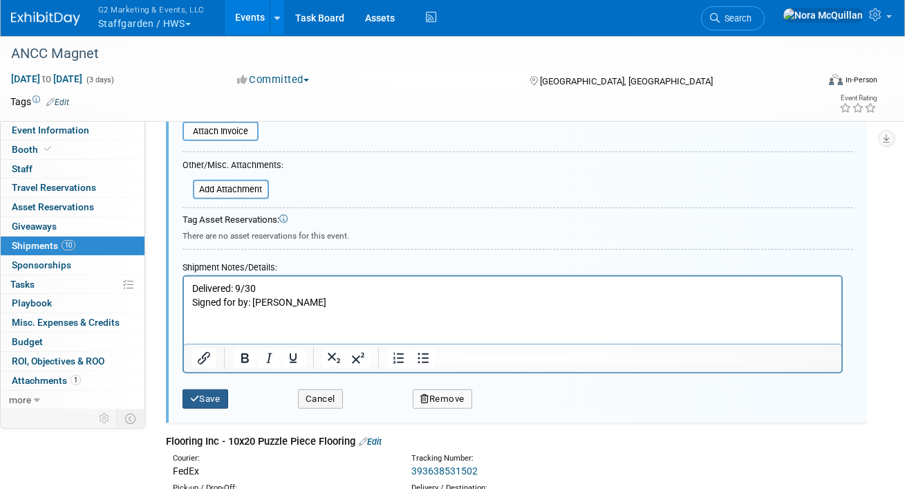
click at [213, 389] on button "Save" at bounding box center [206, 398] width 46 height 19
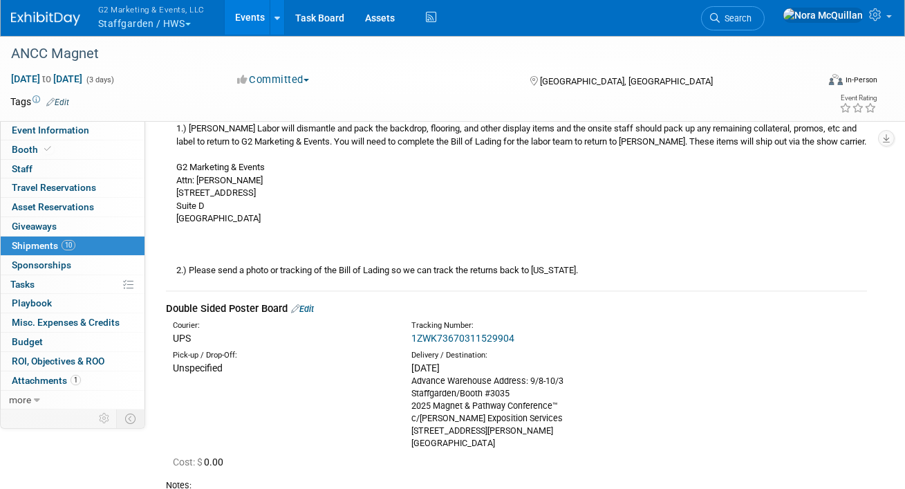
scroll to position [2088, 0]
click at [308, 303] on link "Edit" at bounding box center [302, 308] width 23 height 10
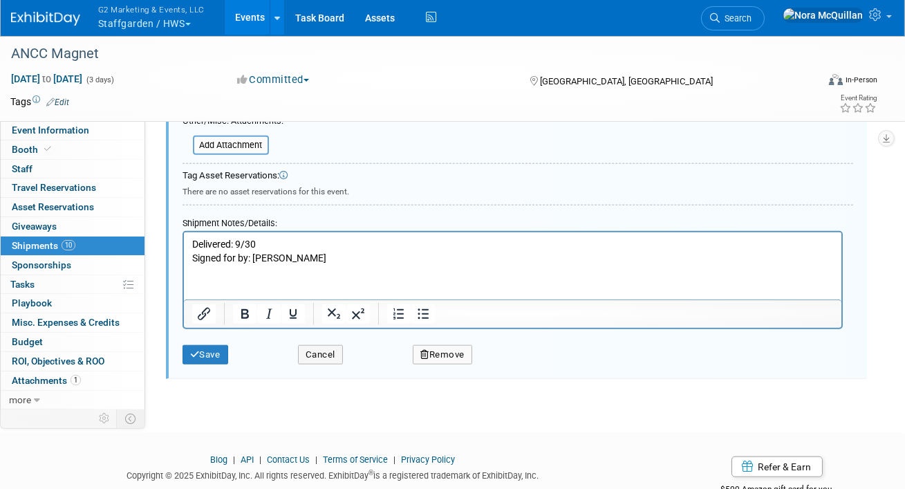
scroll to position [2679, 0]
click at [429, 345] on button "Remove" at bounding box center [442, 354] width 59 height 19
click at [517, 355] on link "Yes" at bounding box center [519, 366] width 40 height 22
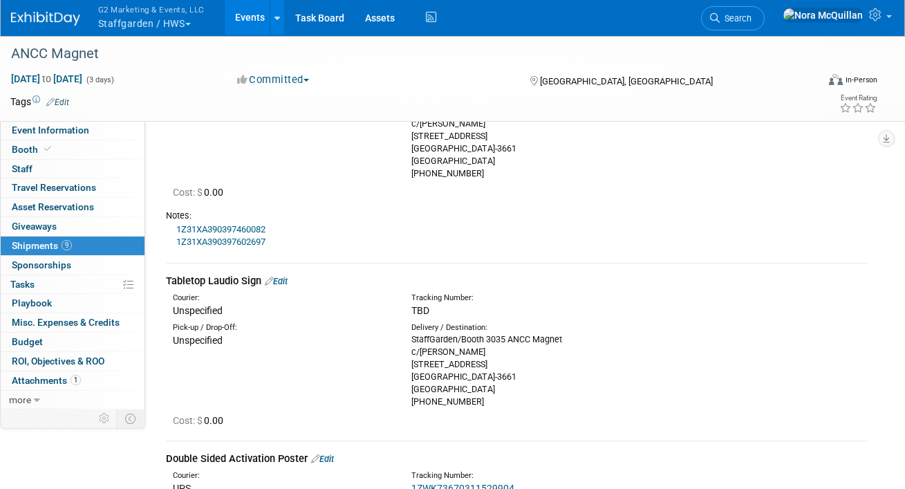
scroll to position [1046, 0]
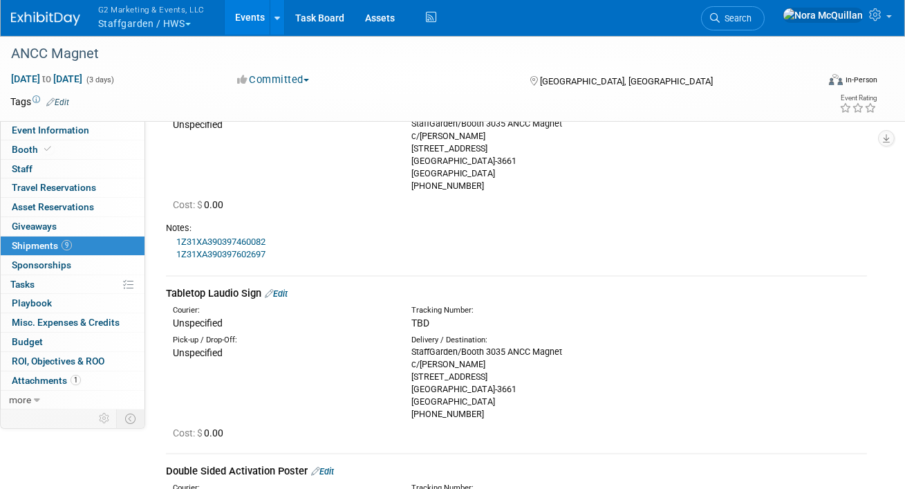
click at [285, 288] on link "Edit" at bounding box center [276, 293] width 23 height 10
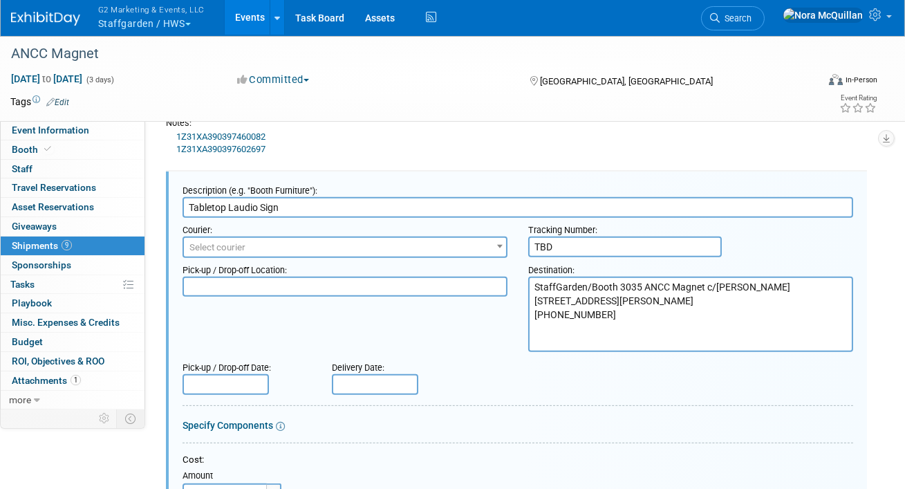
scroll to position [0, 0]
drag, startPoint x: 606, startPoint y: 334, endPoint x: 505, endPoint y: 274, distance: 116.9
click at [505, 274] on div "Pick-up / Drop-off Location: Destination: StaffGarden/Booth 3035 ANCC Magnet c/…" at bounding box center [517, 305] width 691 height 95
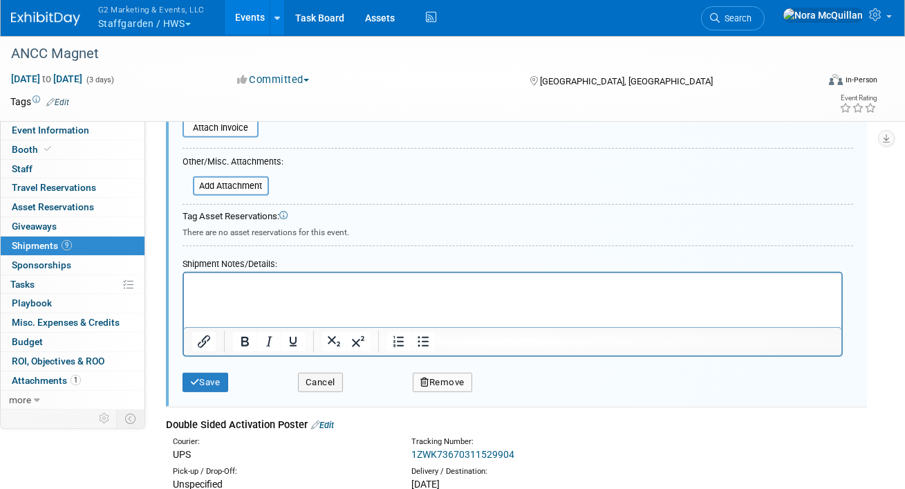
scroll to position [1511, 0]
type textarea "Direct to SHOWSITE"
click at [241, 292] on html at bounding box center [511, 282] width 657 height 19
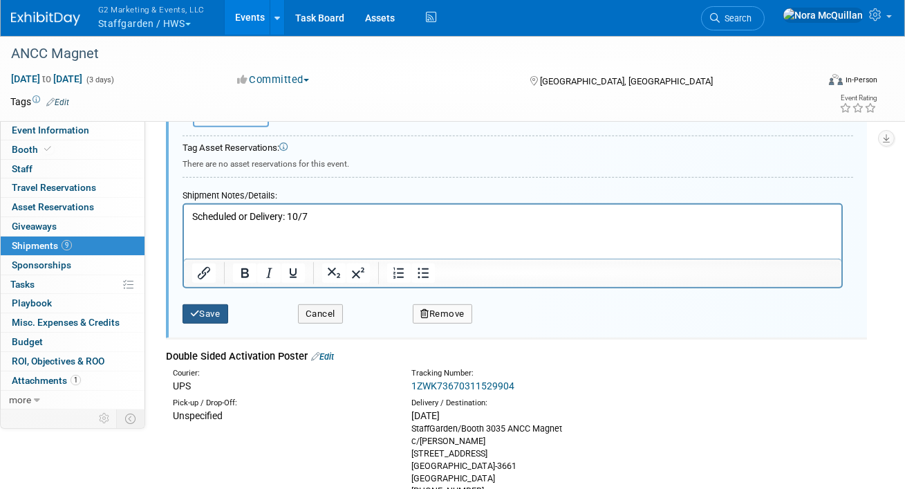
click at [211, 304] on button "Save" at bounding box center [206, 313] width 46 height 19
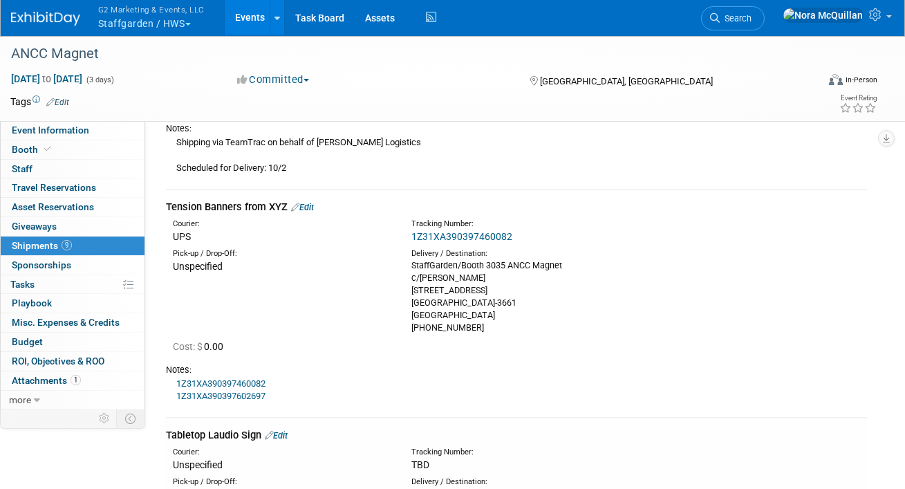
scroll to position [934, 0]
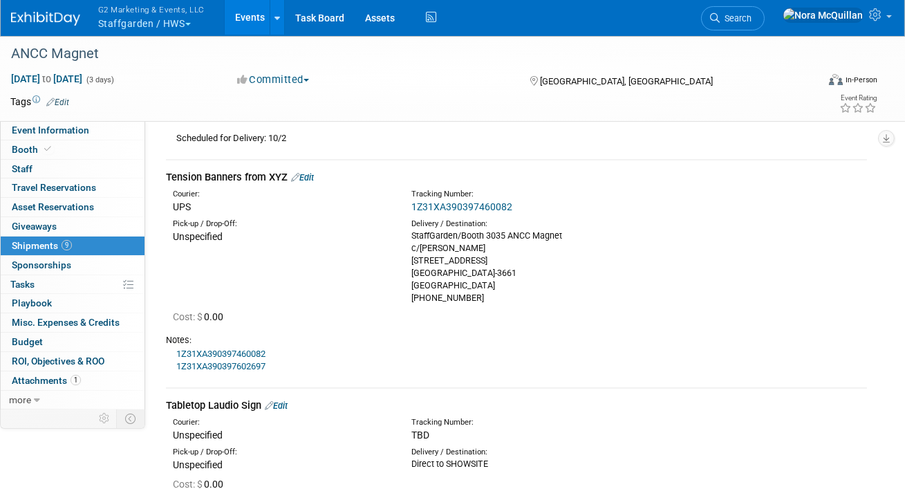
click at [463, 205] on link "1Z31XA390397460082" at bounding box center [461, 206] width 101 height 11
click at [310, 175] on link "Edit" at bounding box center [302, 177] width 23 height 10
select select "9"
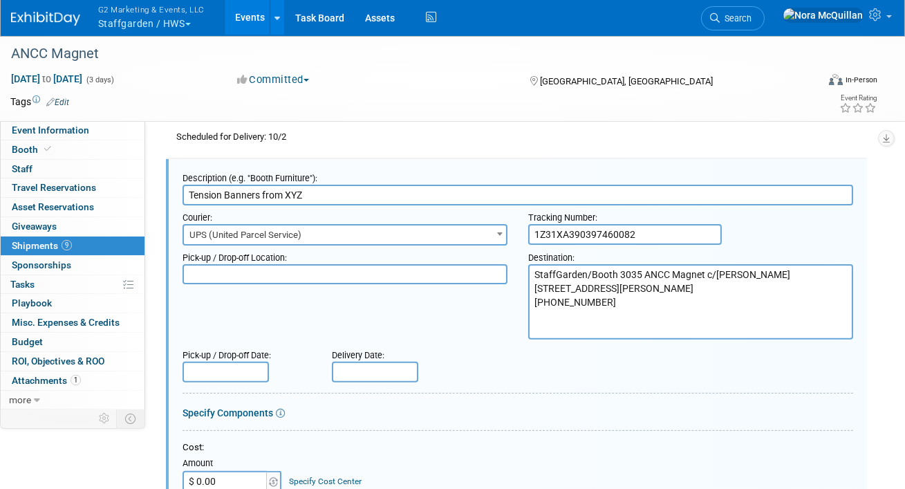
scroll to position [0, 0]
click at [350, 368] on input "text" at bounding box center [375, 372] width 86 height 21
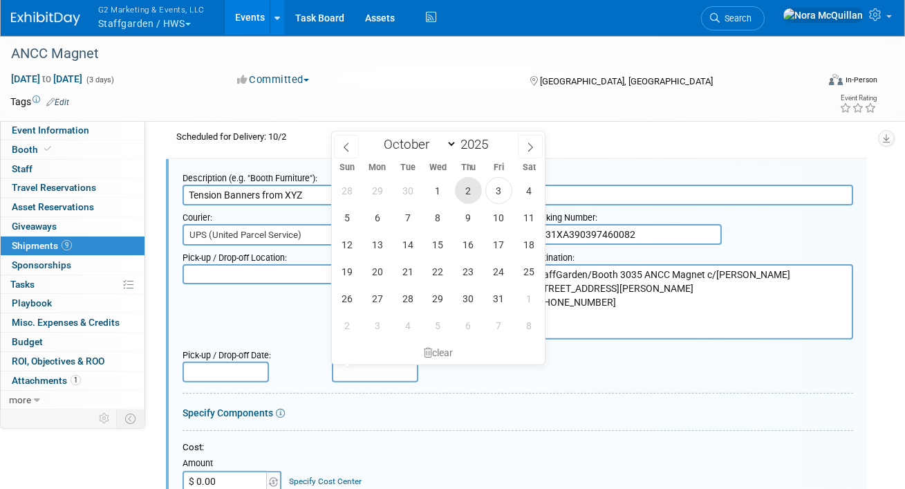
click at [474, 187] on span "2" at bounding box center [468, 190] width 27 height 27
type input "[DATE]"
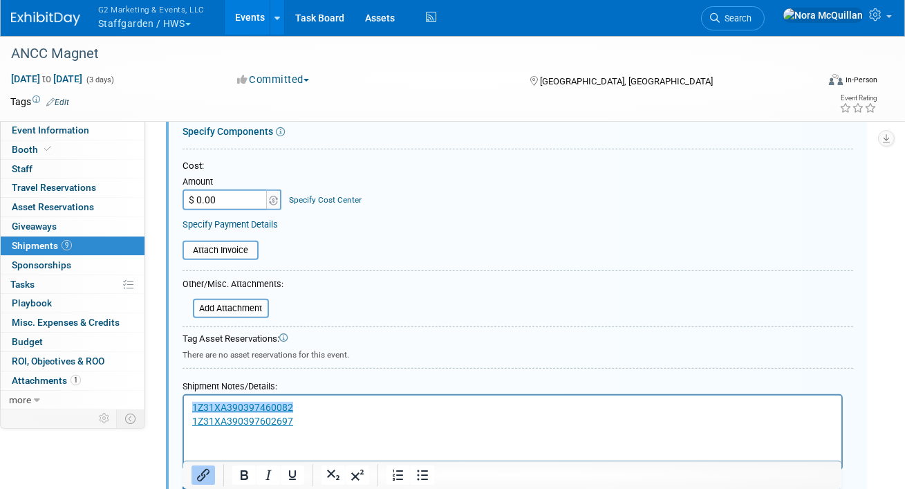
scroll to position [1217, 0]
click at [311, 420] on p "﻿1Z31XA390397460082 1Z31XA390397602697" at bounding box center [512, 413] width 642 height 27
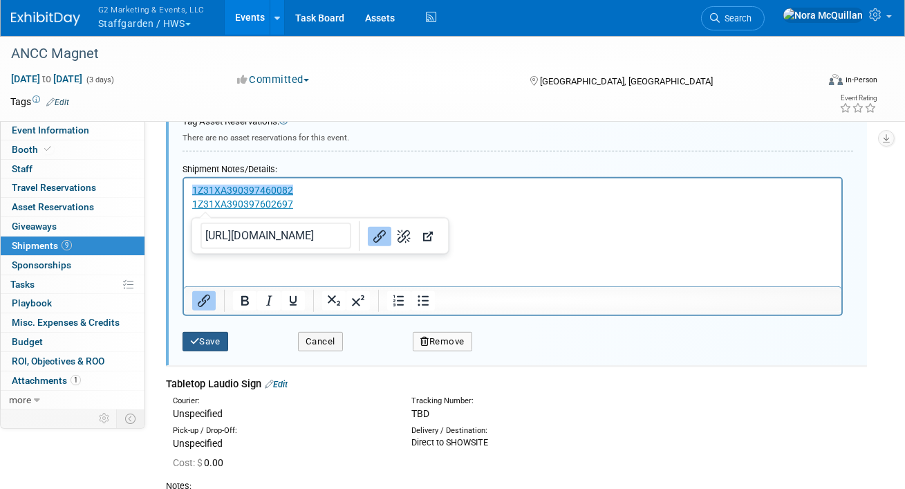
click at [219, 344] on button "Save" at bounding box center [206, 341] width 46 height 19
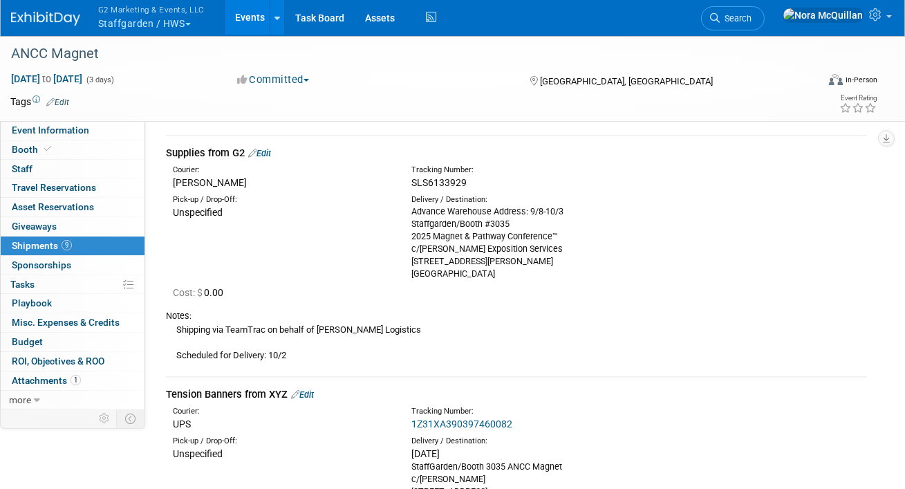
scroll to position [718, 0]
click at [426, 180] on span "SLS6133929" at bounding box center [438, 181] width 55 height 11
copy span "SLS6133929"
click at [268, 151] on link "Edit" at bounding box center [259, 152] width 23 height 10
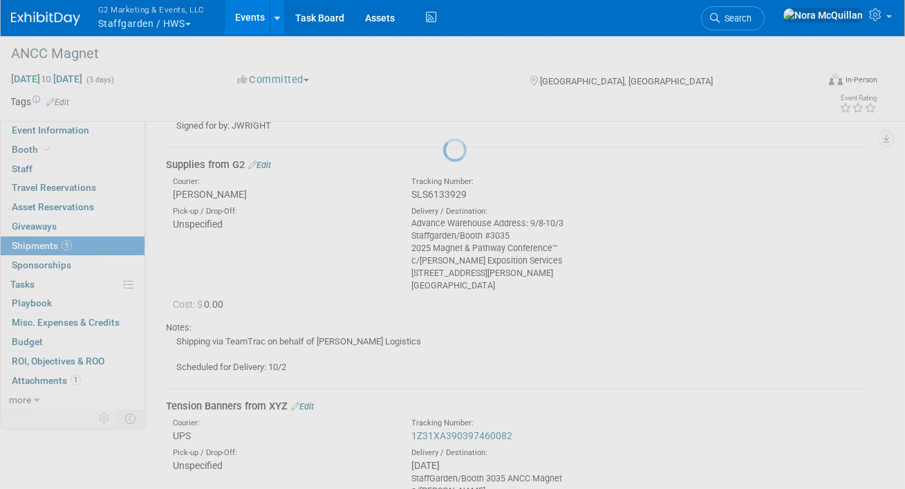
select select "9"
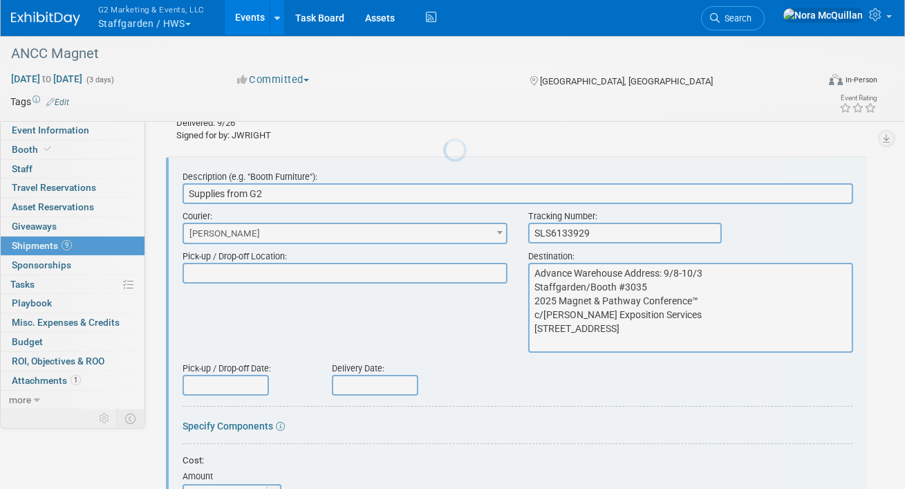
scroll to position [695, 0]
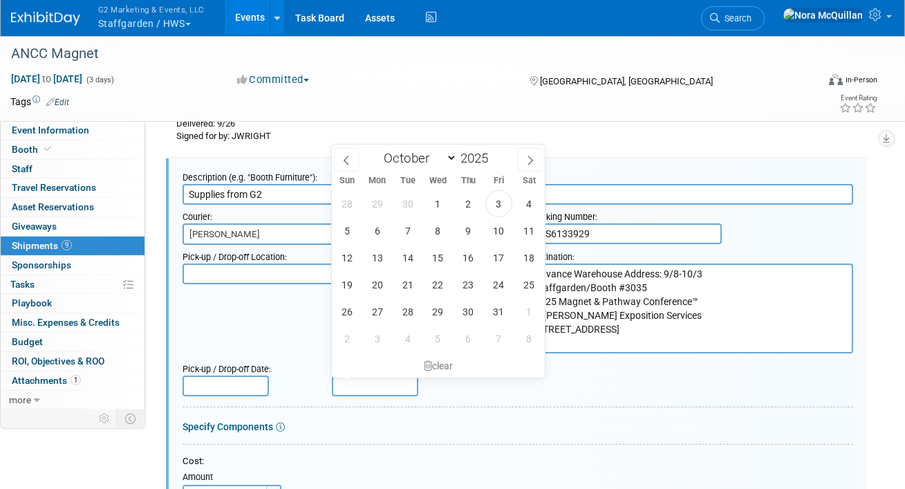
click at [371, 380] on input "text" at bounding box center [375, 385] width 86 height 21
click at [465, 201] on span "2" at bounding box center [468, 203] width 27 height 27
type input "[DATE]"
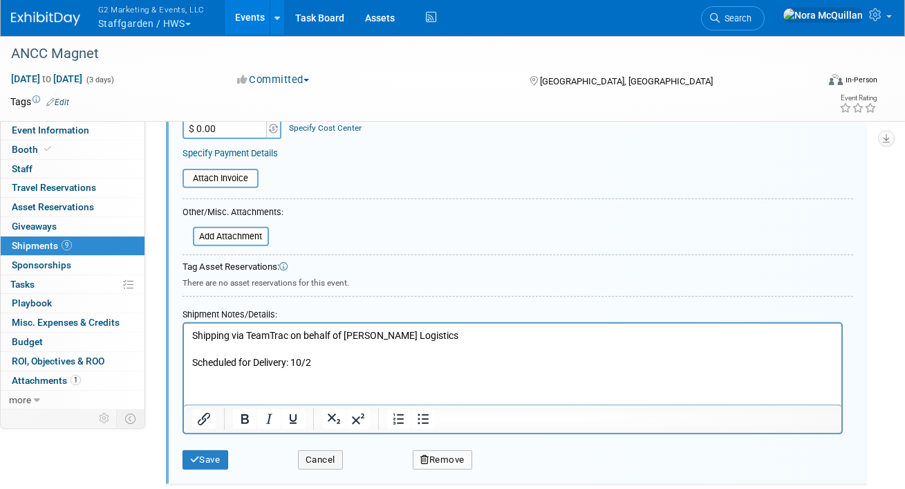
scroll to position [1087, 0]
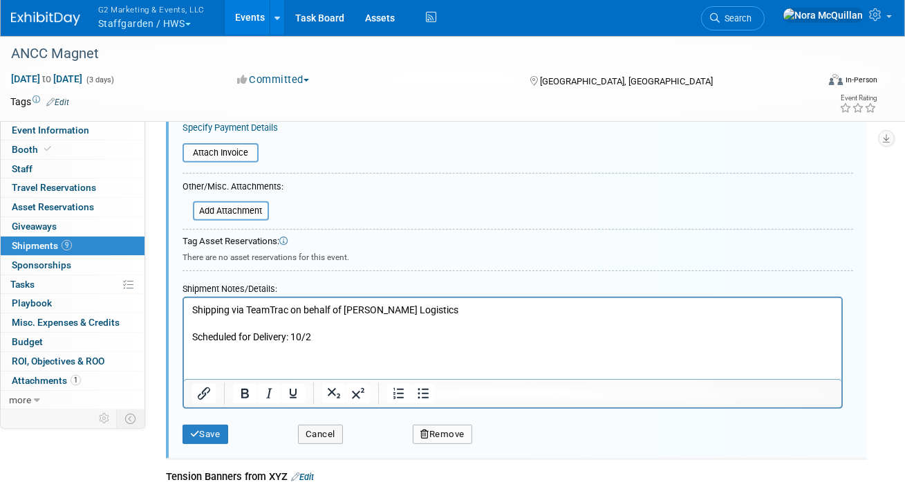
click at [238, 337] on p "Shipping via TeamTrac on behalf of [PERSON_NAME] Logistics Scheduled for Delive…" at bounding box center [512, 323] width 642 height 41
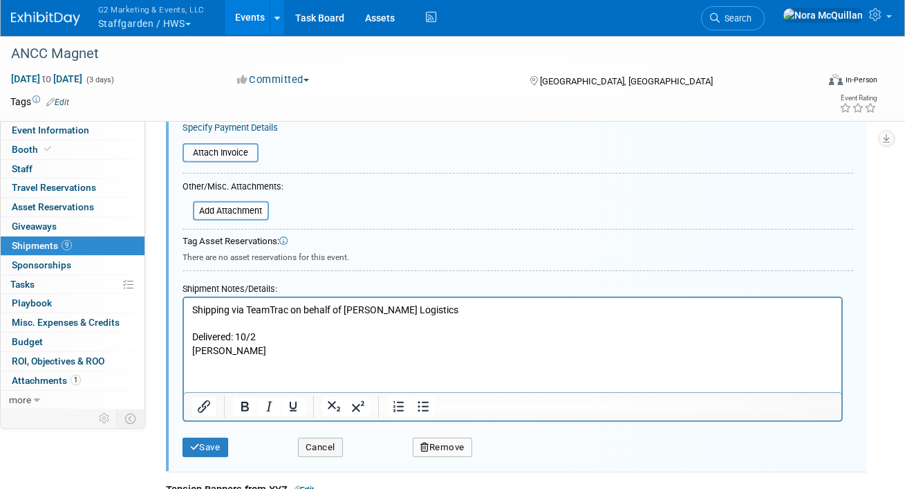
click at [191, 354] on p "[PERSON_NAME]" at bounding box center [512, 351] width 642 height 14
click at [207, 446] on button "Save" at bounding box center [206, 447] width 46 height 19
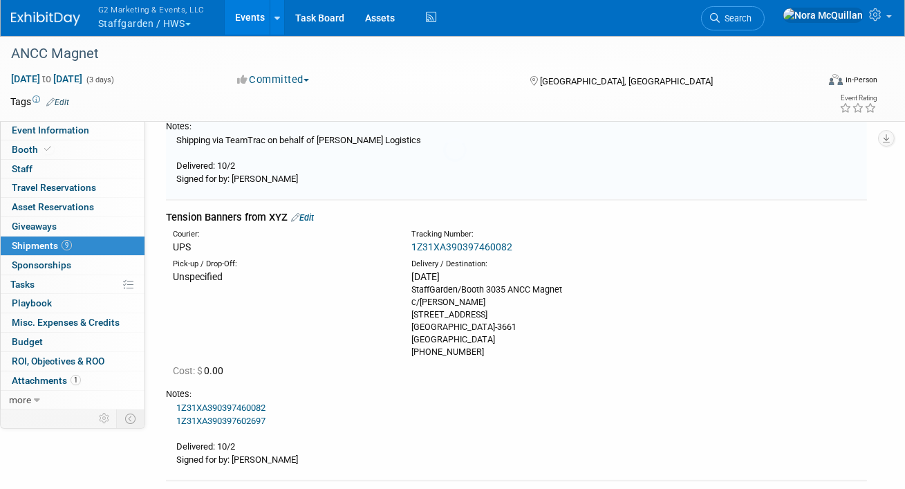
scroll to position [695, 0]
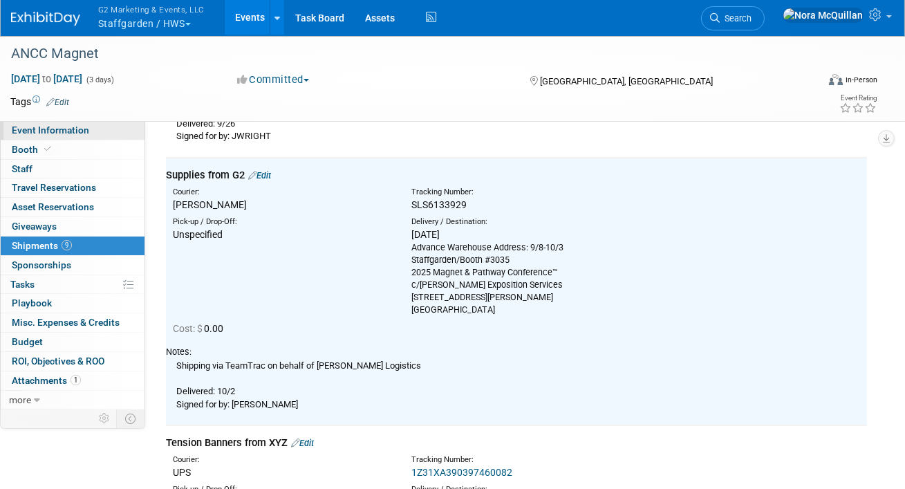
click at [102, 129] on link "Event Information" at bounding box center [73, 130] width 144 height 19
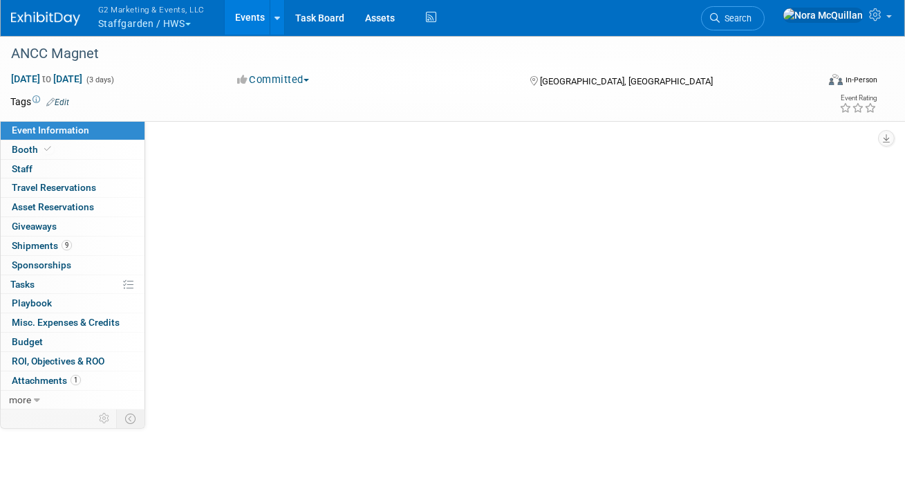
select select "Staffgarden by Ascend Learning"
select select "Tier 1"
select select "No"
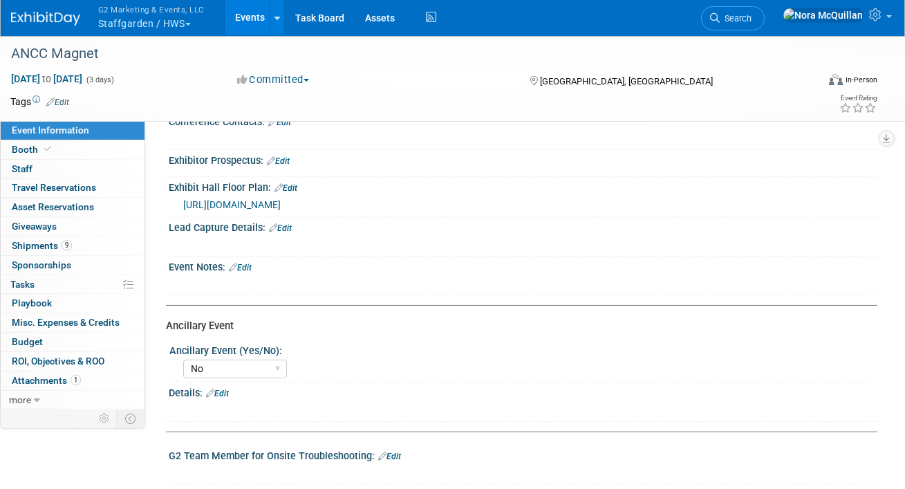
scroll to position [465, 0]
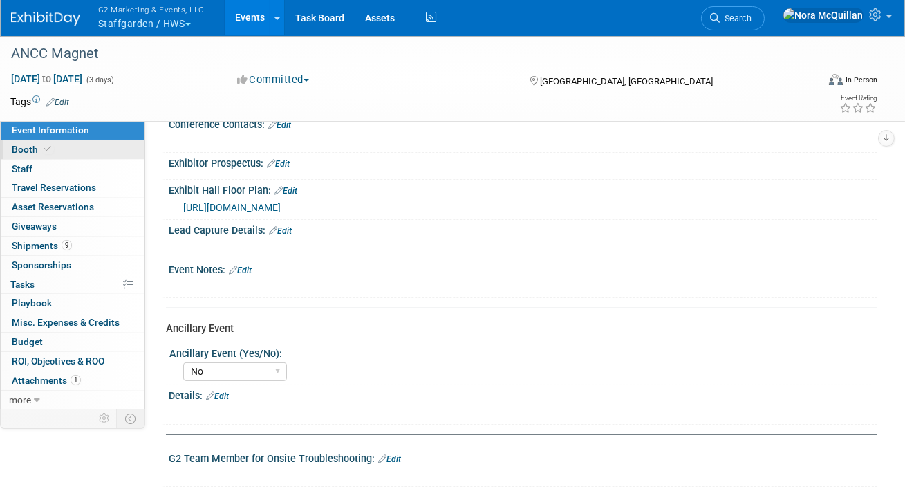
click at [56, 147] on link "Booth" at bounding box center [73, 149] width 144 height 19
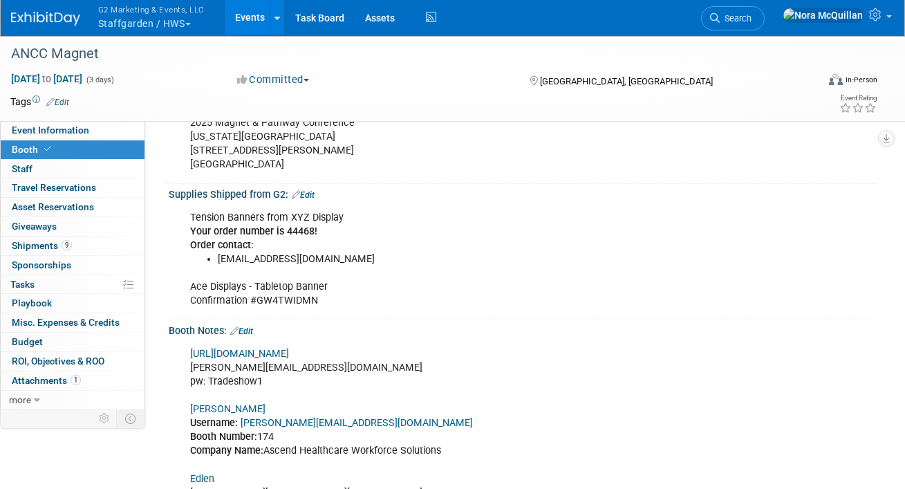
scroll to position [610, 0]
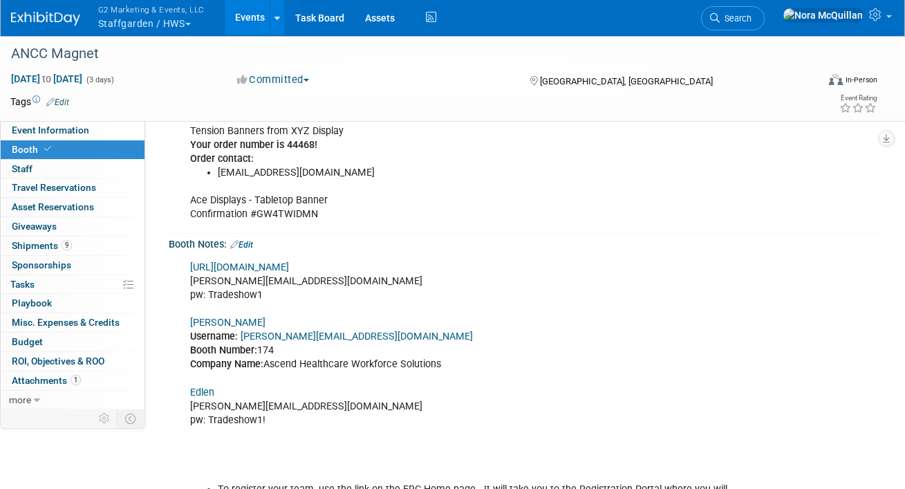
click at [214, 317] on link "[PERSON_NAME]" at bounding box center [227, 323] width 75 height 12
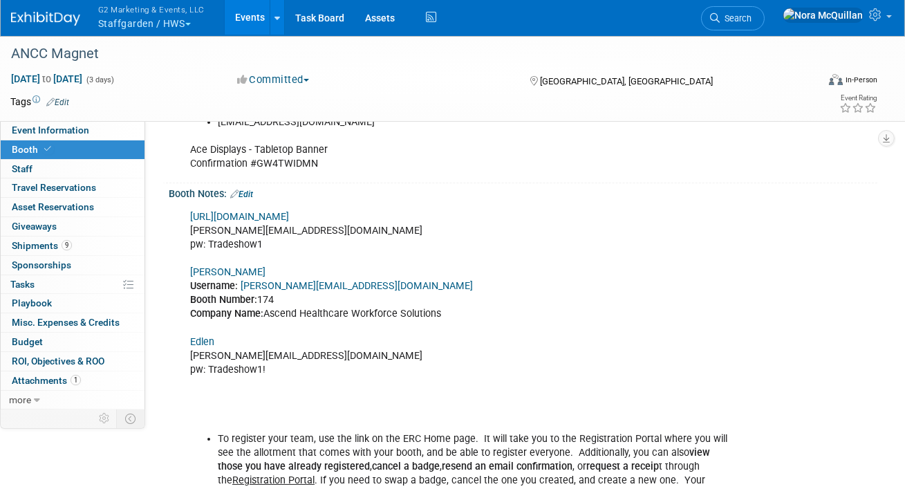
scroll to position [658, 0]
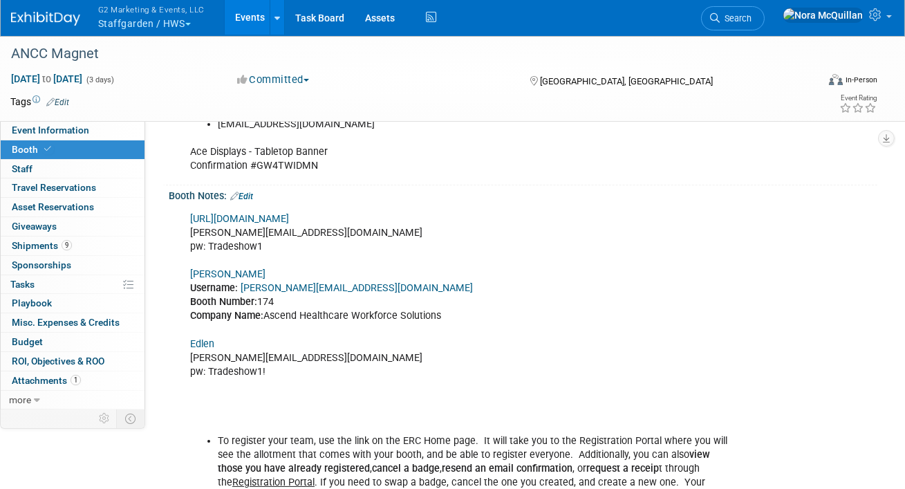
click at [250, 216] on link "[URL][DOMAIN_NAME]" at bounding box center [239, 219] width 99 height 12
